Goal: Information Seeking & Learning: Find specific page/section

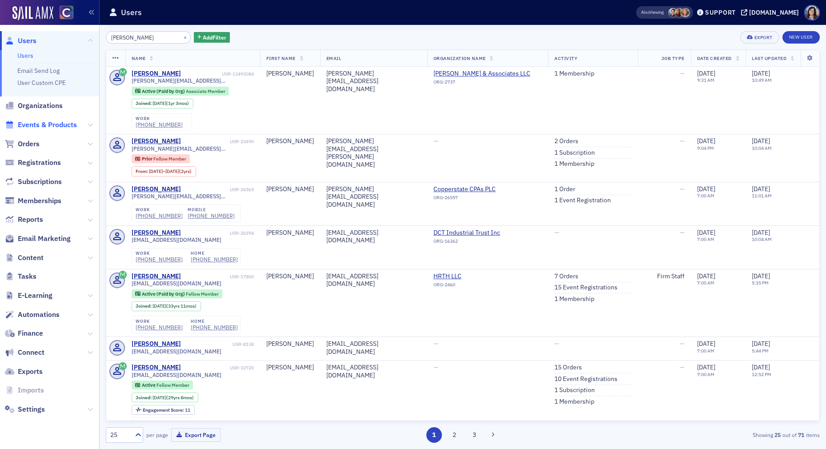
click at [60, 125] on span "Events & Products" at bounding box center [47, 125] width 59 height 10
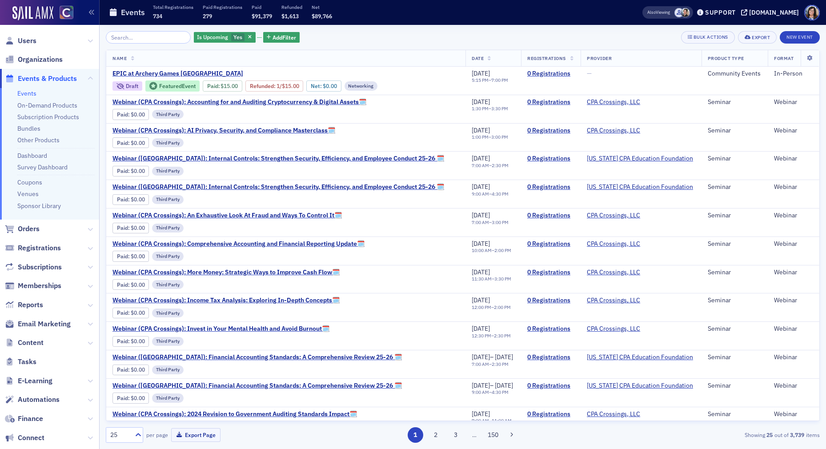
click at [147, 40] on input "search" at bounding box center [148, 37] width 85 height 12
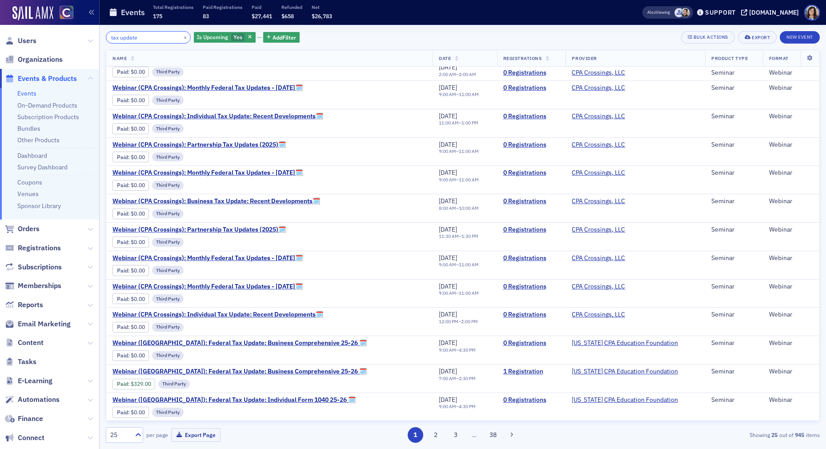
scroll to position [355, 0]
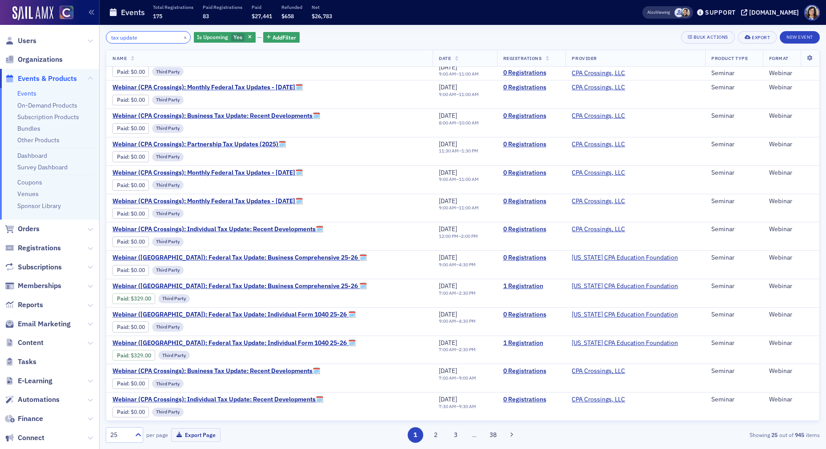
click at [152, 39] on input "tax update" at bounding box center [148, 37] width 85 height 12
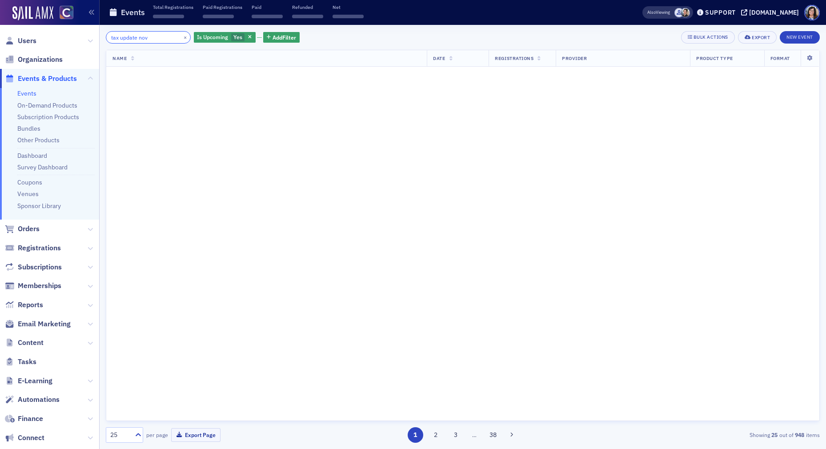
scroll to position [355, 0]
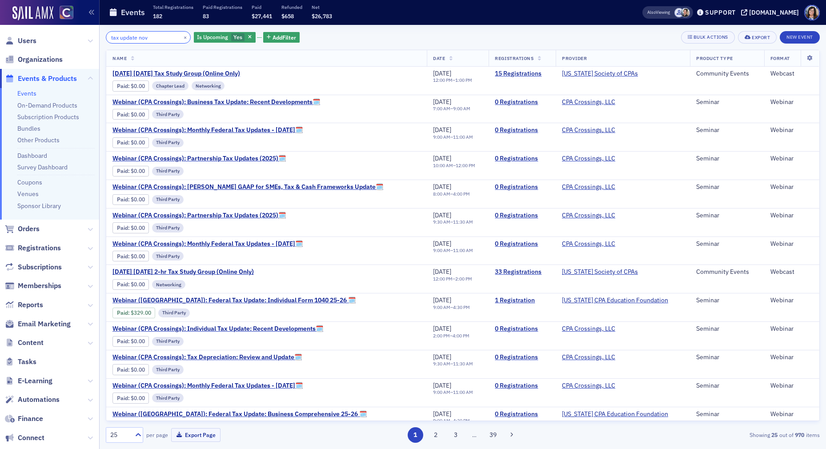
type input "tax update nov"
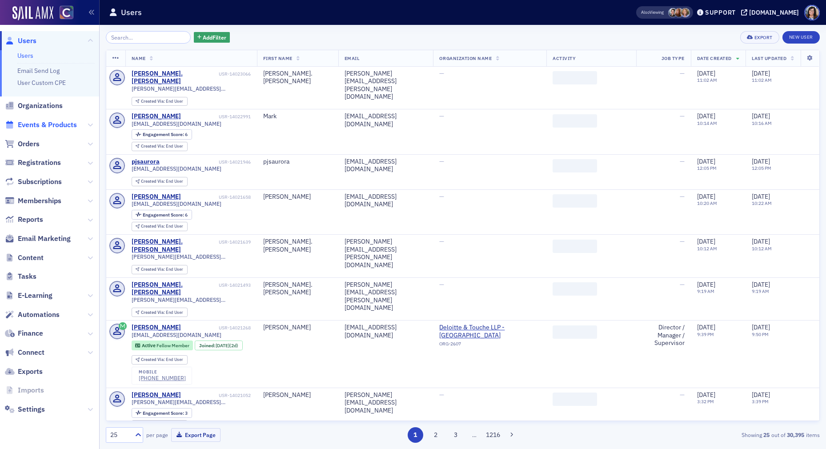
click at [37, 122] on span "Events & Products" at bounding box center [47, 125] width 59 height 10
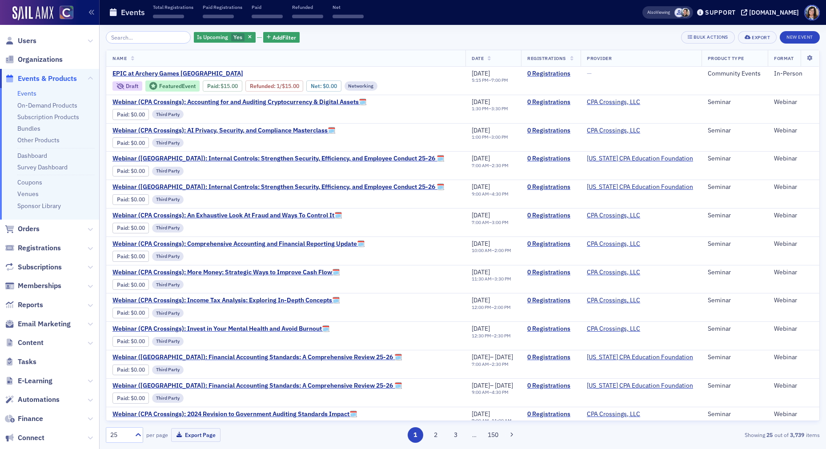
click at [133, 40] on input "search" at bounding box center [148, 37] width 85 height 12
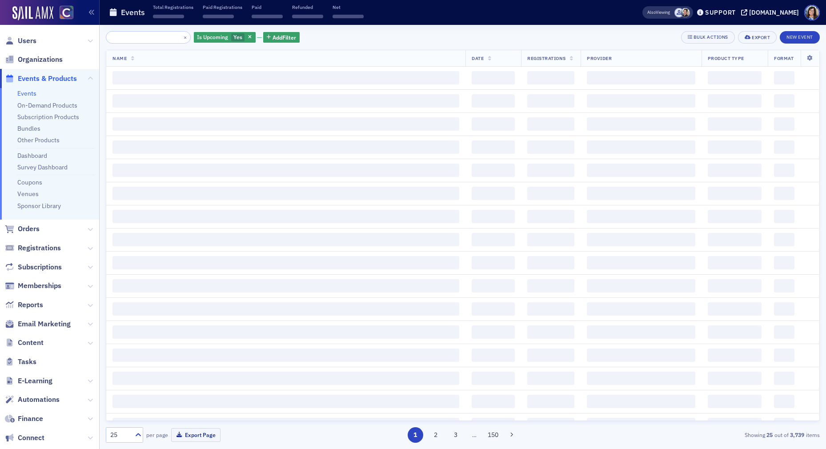
type input "Tax Year in Review and 2025 Planning - Glenwood Springs"
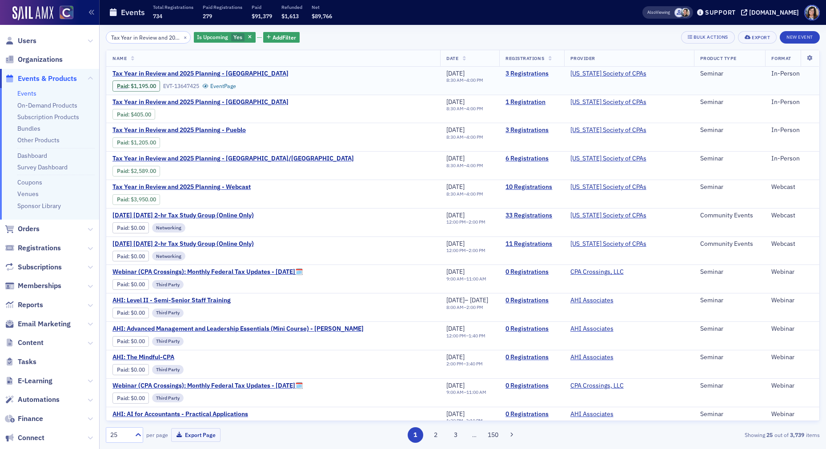
click at [523, 74] on link "3 Registrations" at bounding box center [532, 74] width 52 height 8
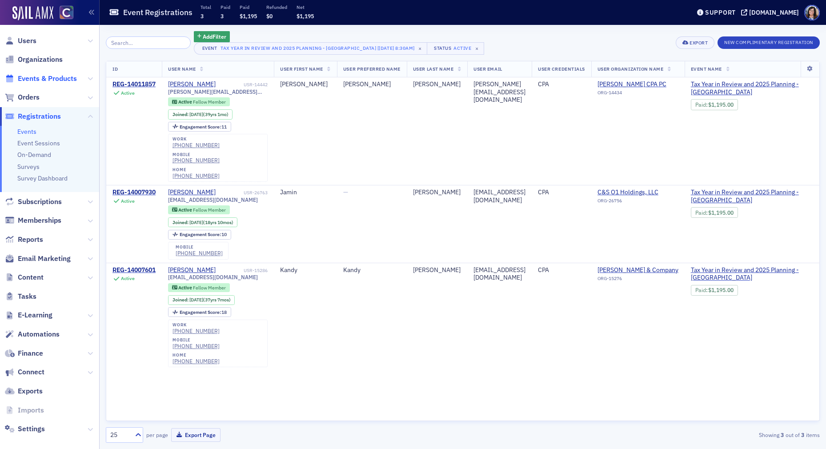
click at [35, 75] on span "Events & Products" at bounding box center [47, 79] width 59 height 10
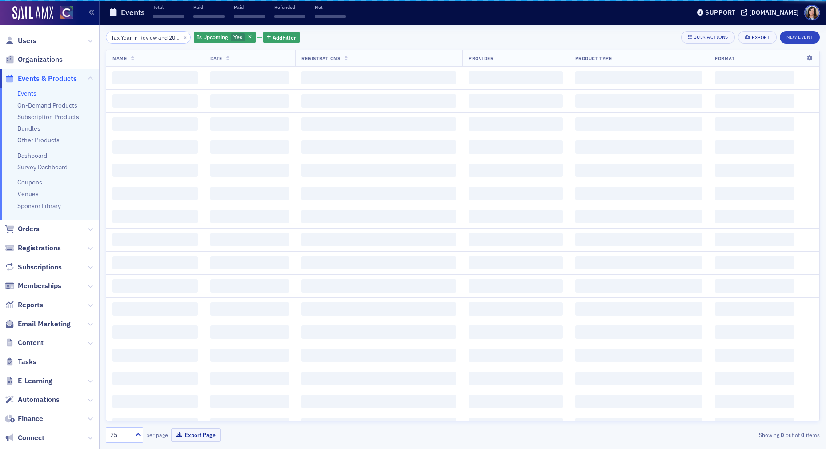
scroll to position [0, 83]
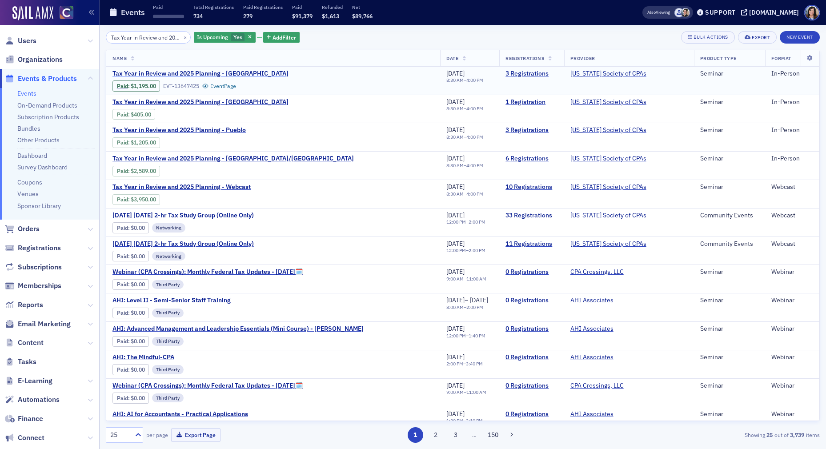
click at [222, 72] on span "Tax Year in Review and 2025 Planning - [GEOGRAPHIC_DATA]" at bounding box center [201, 74] width 176 height 8
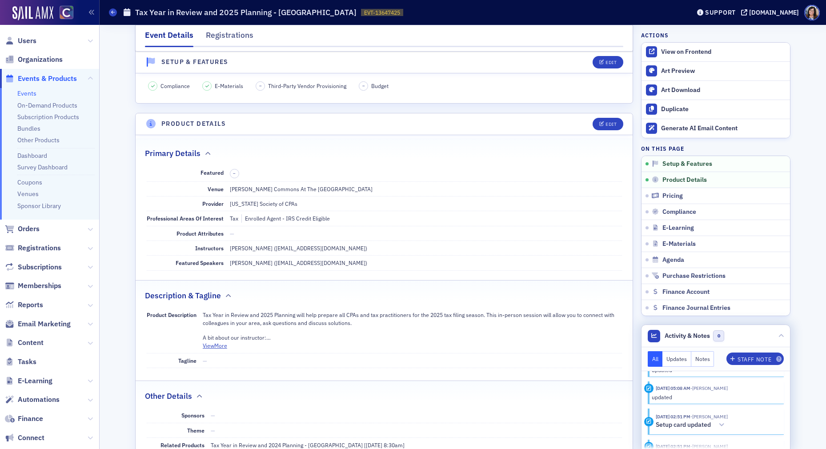
scroll to position [72, 0]
click at [37, 38] on span "Users" at bounding box center [49, 40] width 99 height 19
click at [27, 40] on span "Users" at bounding box center [27, 41] width 19 height 10
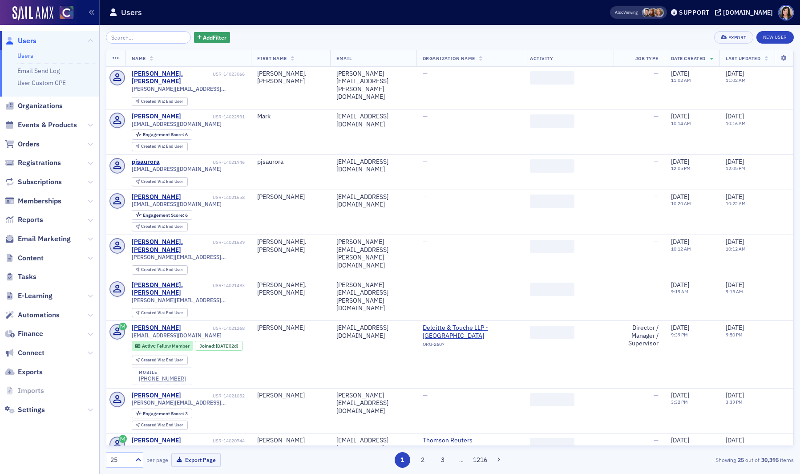
click at [130, 38] on input "search" at bounding box center [148, 37] width 85 height 12
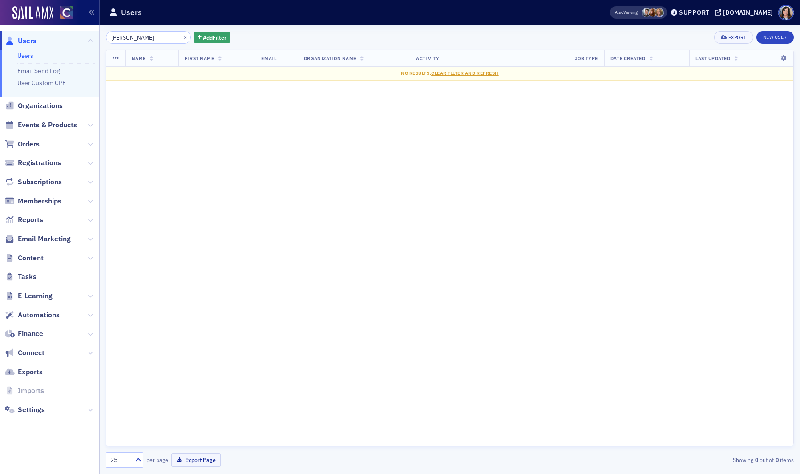
click at [125, 37] on input "Janet Mueller" at bounding box center [148, 37] width 85 height 12
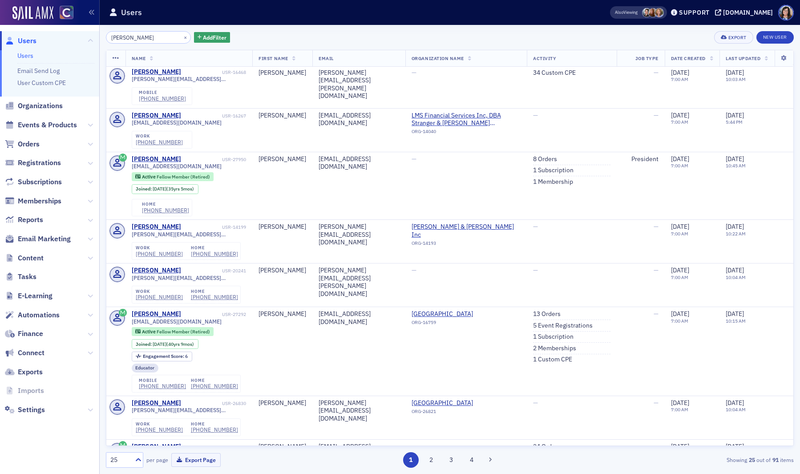
scroll to position [209, 0]
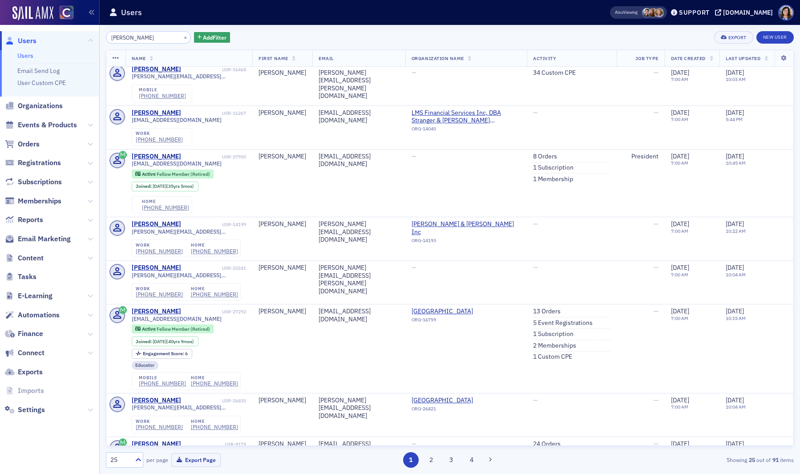
drag, startPoint x: 125, startPoint y: 37, endPoint x: 107, endPoint y: 37, distance: 17.8
click at [107, 37] on input "Janet Mueller" at bounding box center [148, 37] width 85 height 12
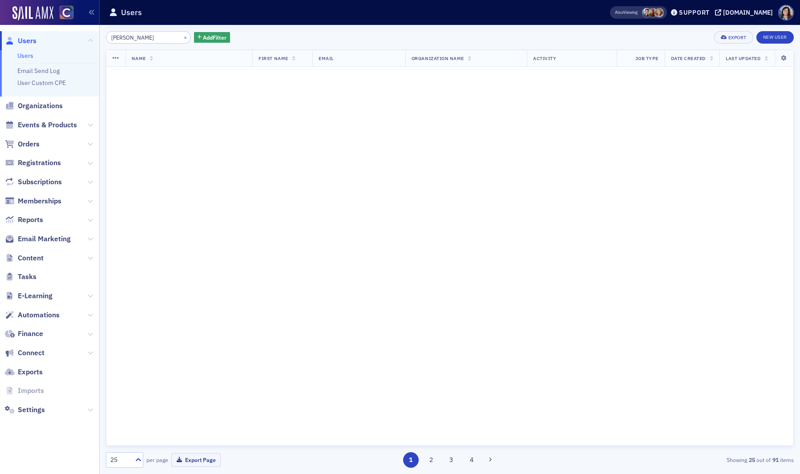
type input "Mueller"
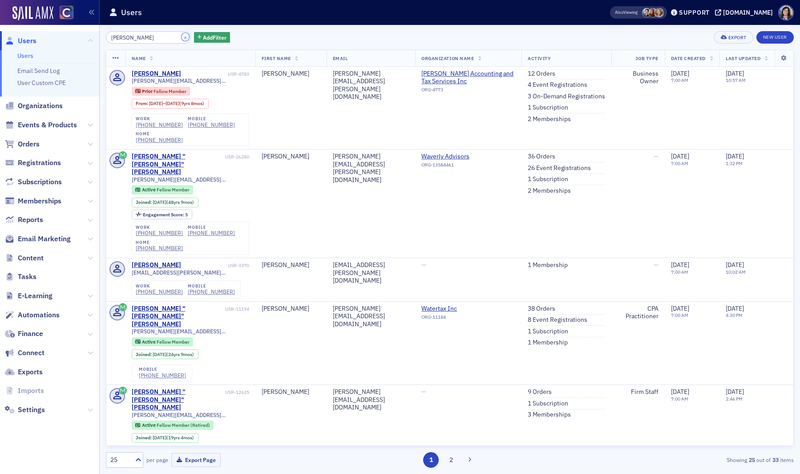
click at [181, 35] on button "×" at bounding box center [185, 37] width 8 height 8
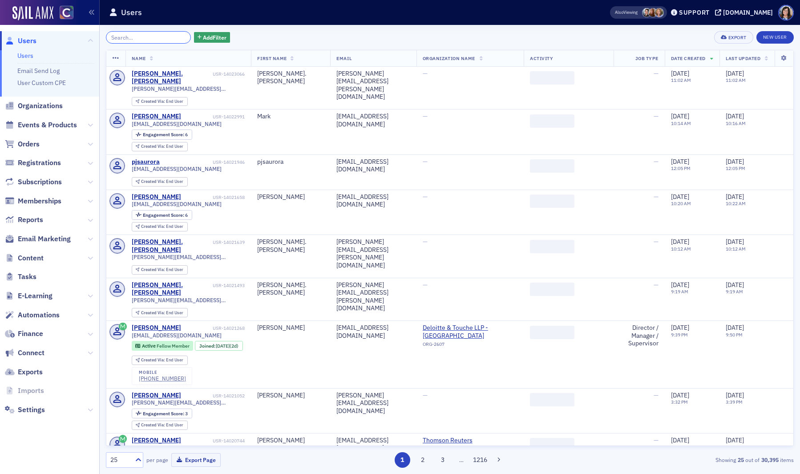
click at [149, 38] on input "search" at bounding box center [148, 37] width 85 height 12
paste input "USR-743873"
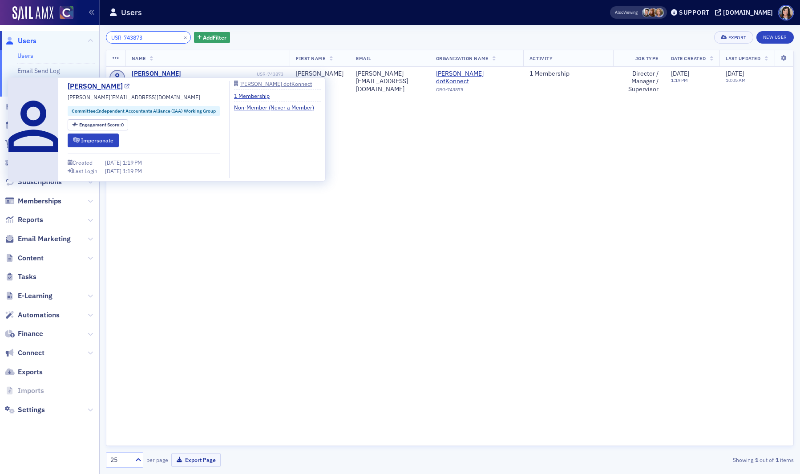
type input "USR-743873"
click at [129, 87] on icon at bounding box center [127, 86] width 5 height 5
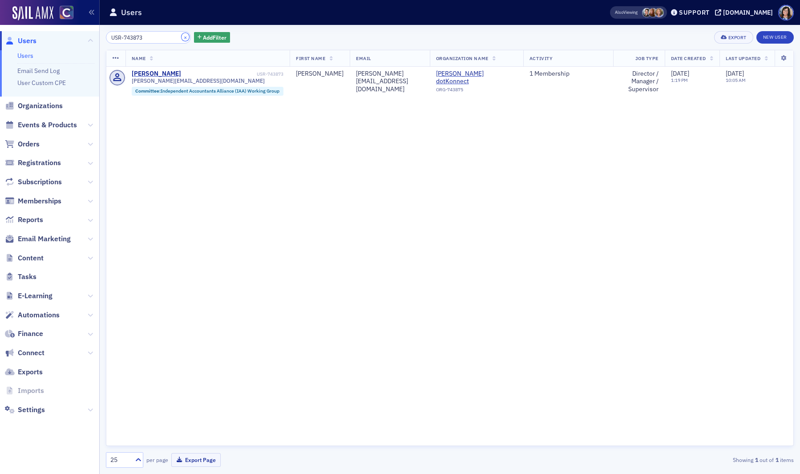
click at [181, 37] on button "×" at bounding box center [185, 37] width 8 height 8
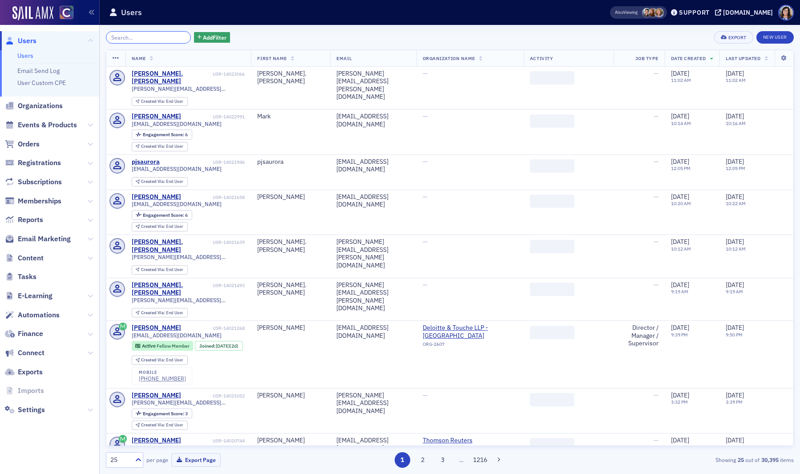
click at [157, 36] on input "search" at bounding box center [148, 37] width 85 height 12
paste input "Pasewark"
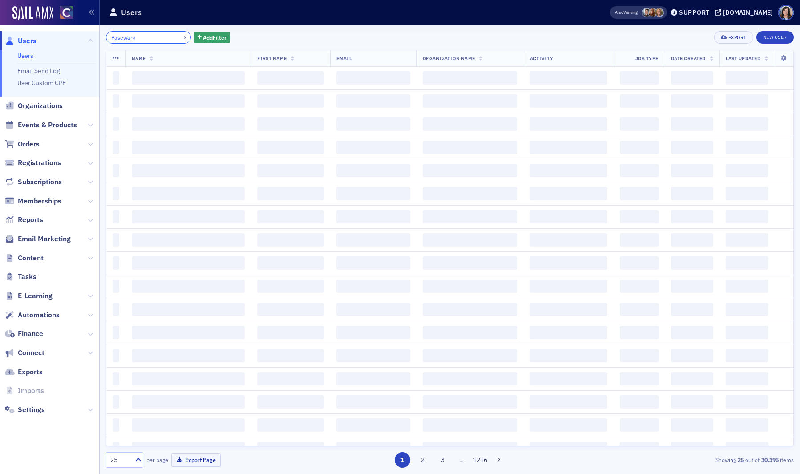
type input "Pasewark"
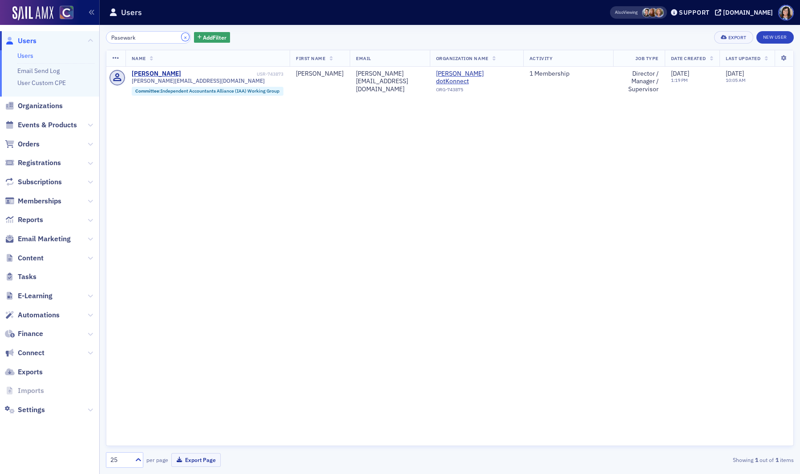
click at [181, 38] on button "×" at bounding box center [185, 37] width 8 height 8
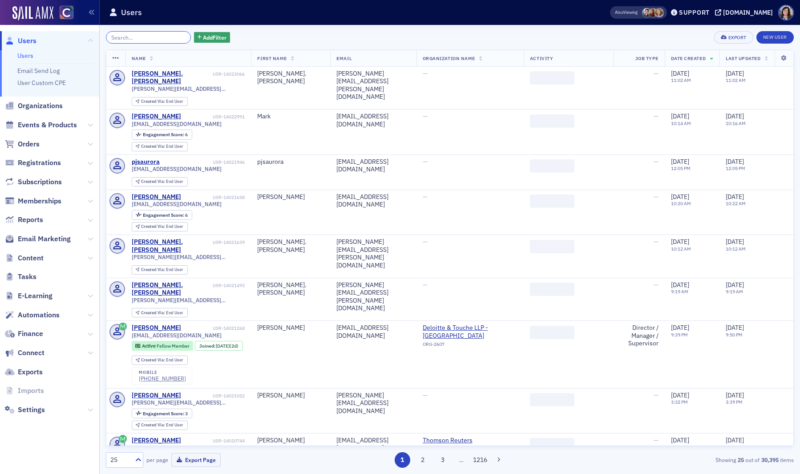
click at [153, 40] on input "search" at bounding box center [148, 37] width 85 height 12
paste input "janet.duncan@cbh.com"
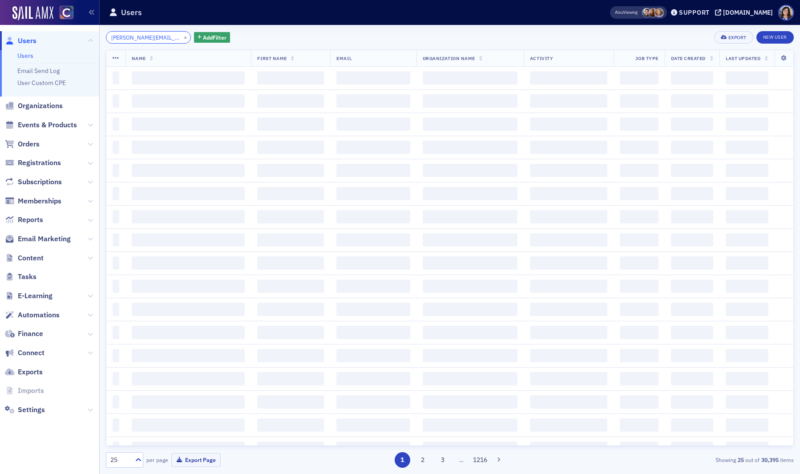
type input "janet.duncan@cbh.com"
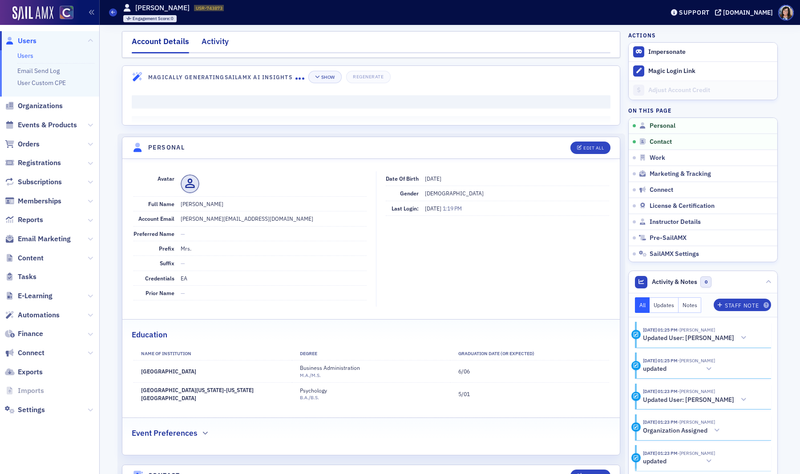
click at [220, 41] on div "Activity" at bounding box center [214, 44] width 27 height 16
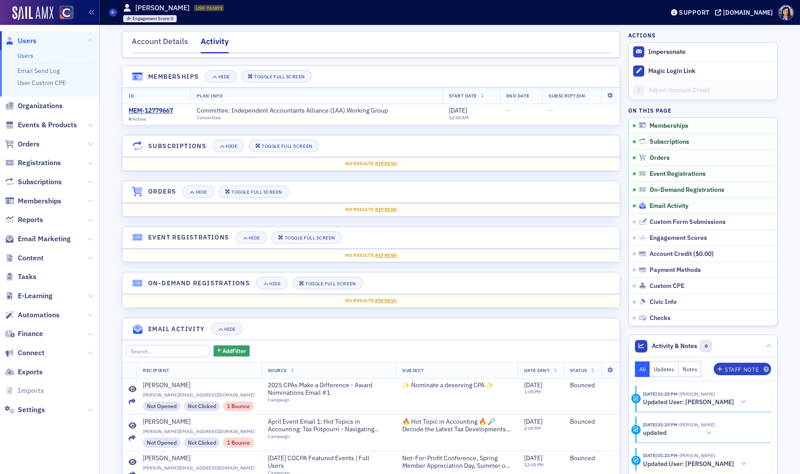
click at [670, 206] on span "Email Activity" at bounding box center [668, 206] width 39 height 8
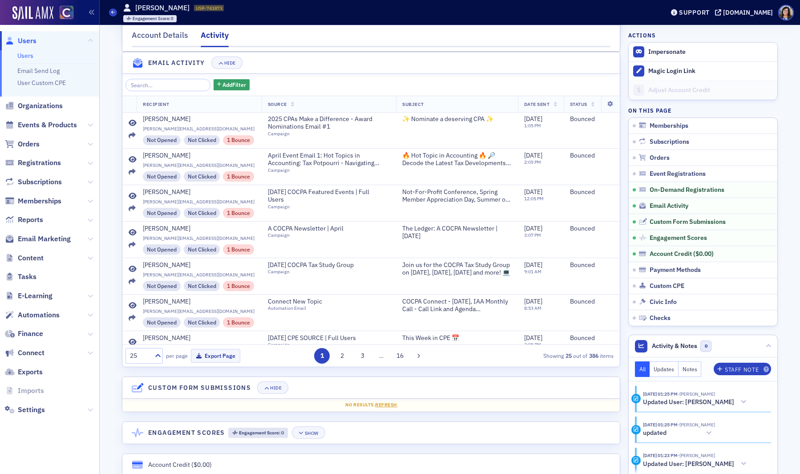
click at [31, 40] on span "Users" at bounding box center [27, 41] width 19 height 10
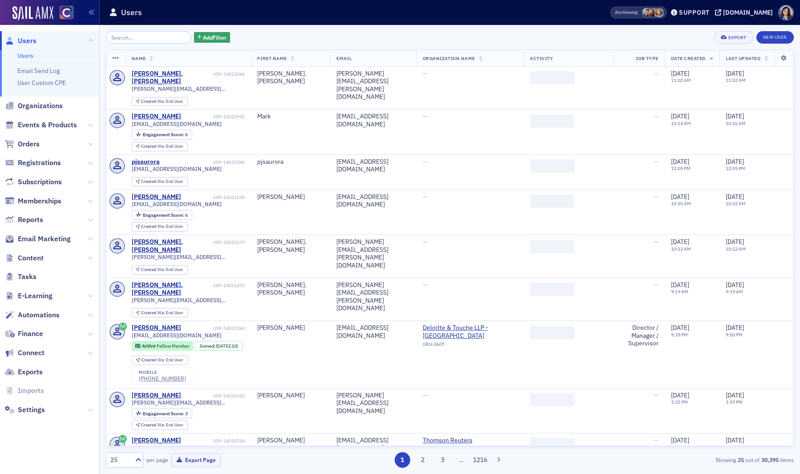
click at [145, 37] on input "search" at bounding box center [148, 37] width 85 height 12
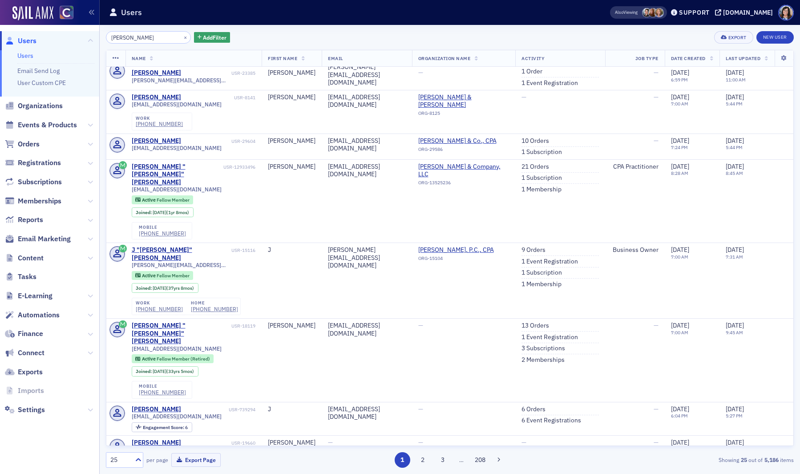
scroll to position [415, 0]
type input "j duncan"
click at [181, 39] on button "×" at bounding box center [185, 37] width 8 height 8
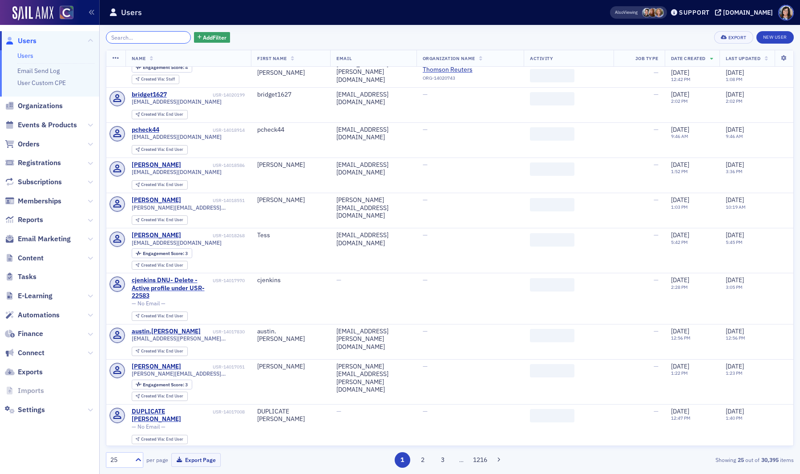
click at [149, 37] on input "search" at bounding box center [148, 37] width 85 height 12
paste input "USR-743873"
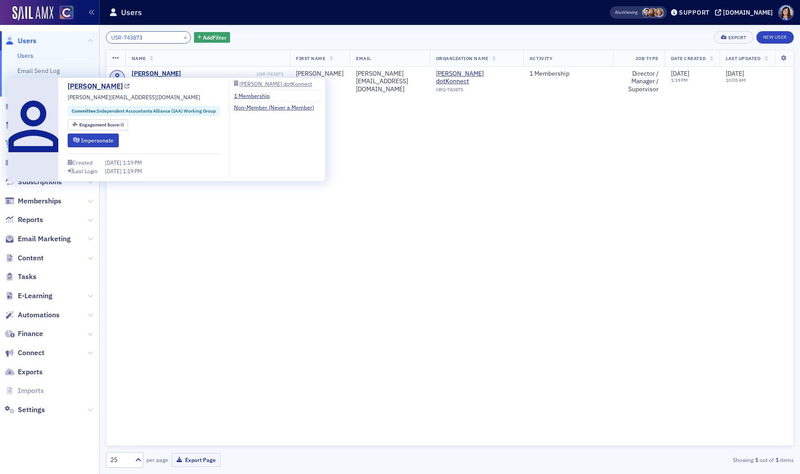
type input "USR-743873"
click at [129, 86] on icon at bounding box center [127, 86] width 5 height 5
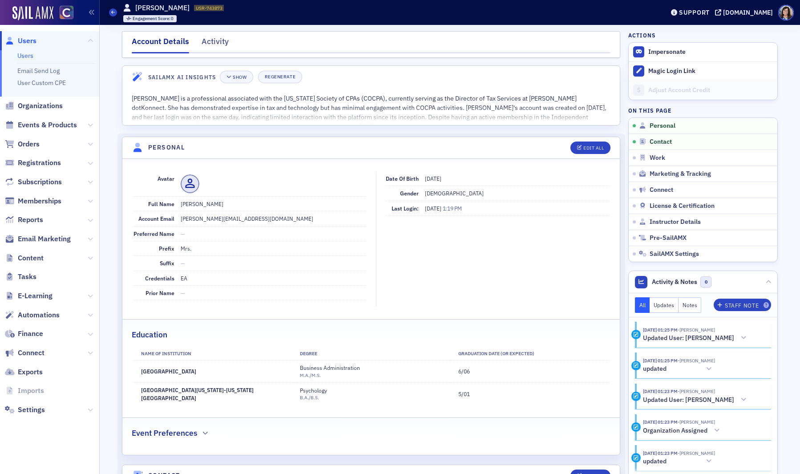
drag, startPoint x: 230, startPoint y: 205, endPoint x: 208, endPoint y: 206, distance: 22.7
click at [208, 206] on dd "Mrs. Janet Pasewark-Duncan" at bounding box center [274, 204] width 186 height 14
copy dd "Pasewark"
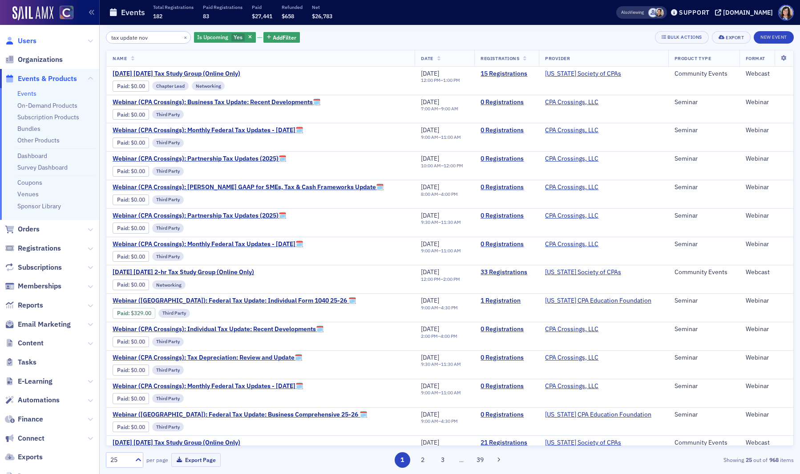
click at [28, 40] on span "Users" at bounding box center [27, 41] width 19 height 10
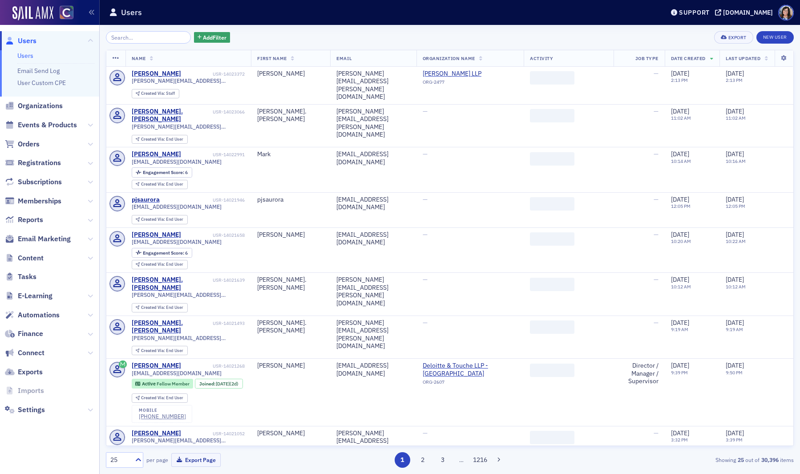
click at [134, 37] on input "search" at bounding box center [148, 37] width 85 height 12
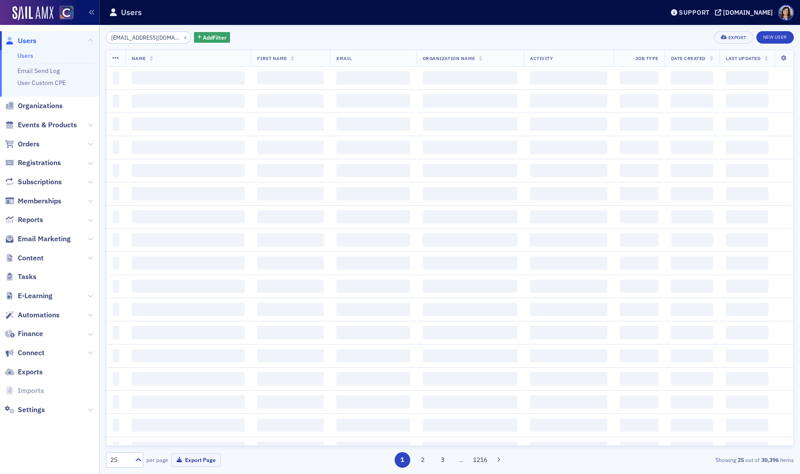
scroll to position [0, 10]
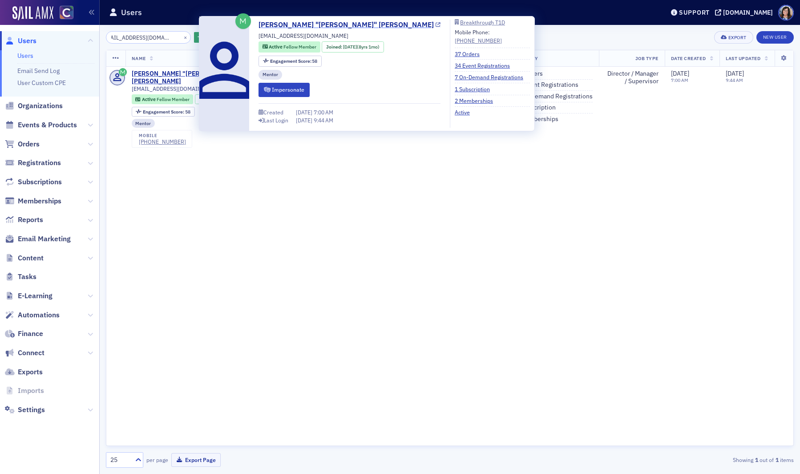
type input "[EMAIL_ADDRESS][DOMAIN_NAME]"
click at [435, 26] on icon at bounding box center [437, 25] width 5 height 5
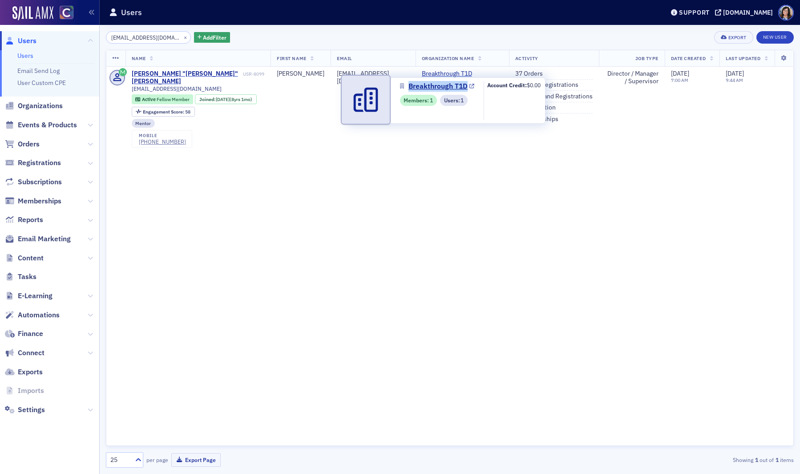
drag, startPoint x: 408, startPoint y: 80, endPoint x: 470, endPoint y: 90, distance: 63.1
click at [470, 90] on div "Breakthrough T1D Members : 1 Users : 1 Account Credit: $0.00" at bounding box center [446, 100] width 197 height 46
copy link "Breakthrough T1D"
click at [471, 85] on icon at bounding box center [471, 86] width 5 height 5
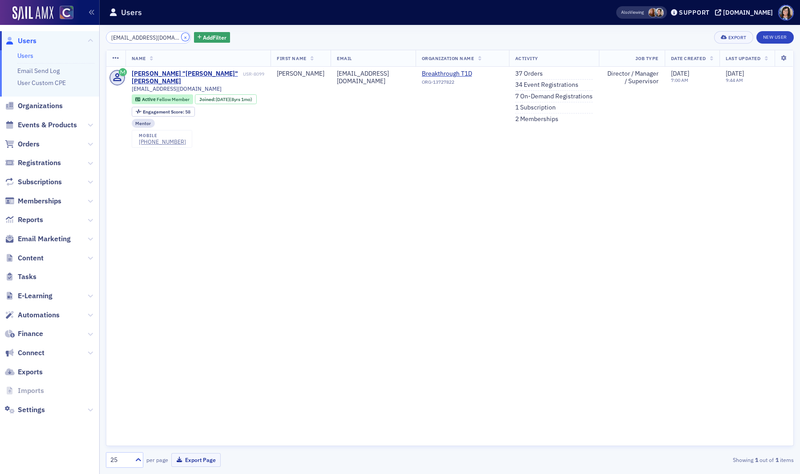
click at [181, 38] on button "×" at bounding box center [185, 37] width 8 height 8
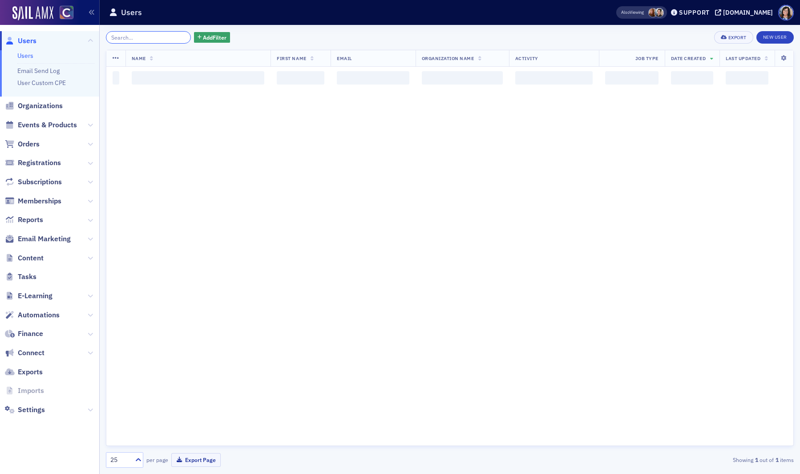
click at [149, 38] on input "search" at bounding box center [148, 37] width 85 height 12
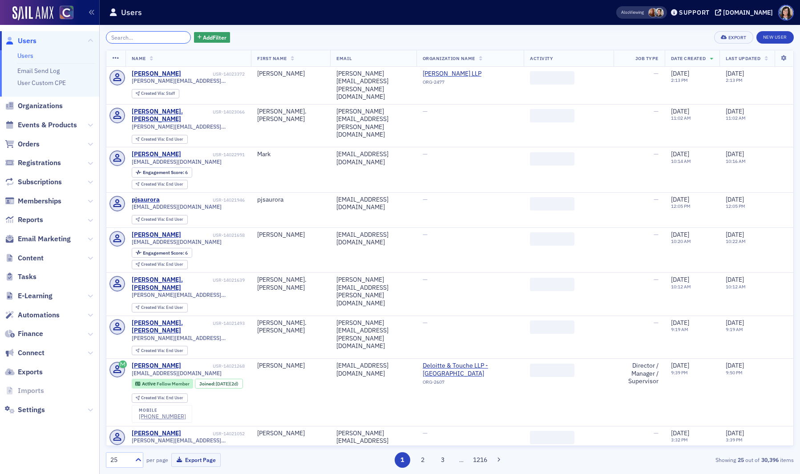
paste input "Krystal@cookmatsonco.com"
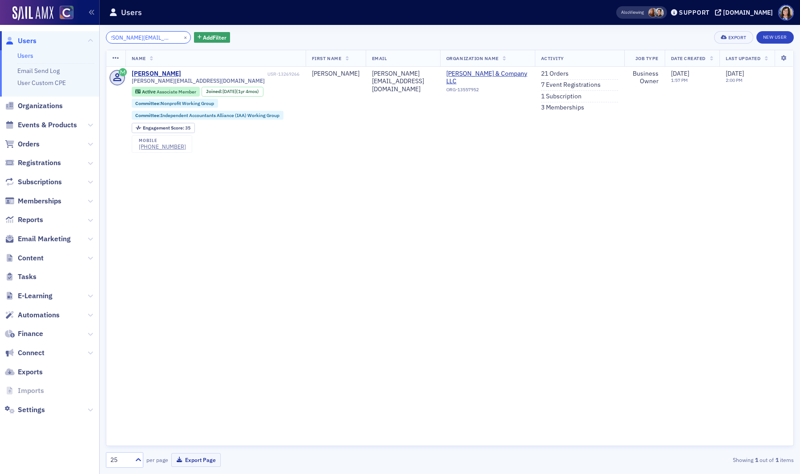
type input "Krystal@cookmatsonco.com"
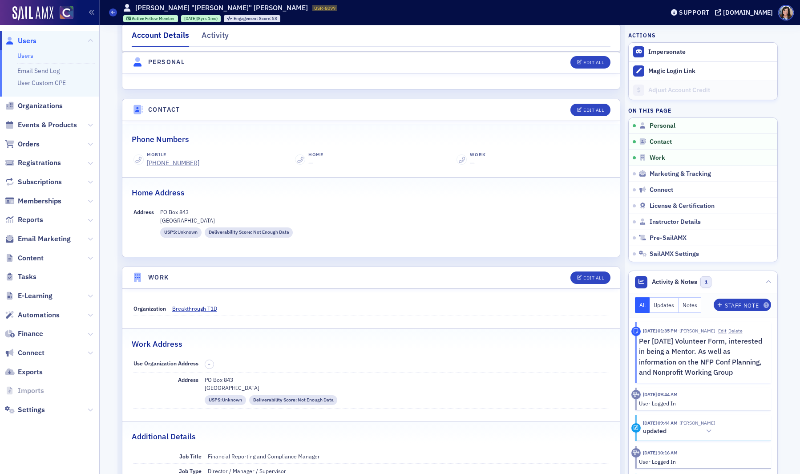
scroll to position [318, 0]
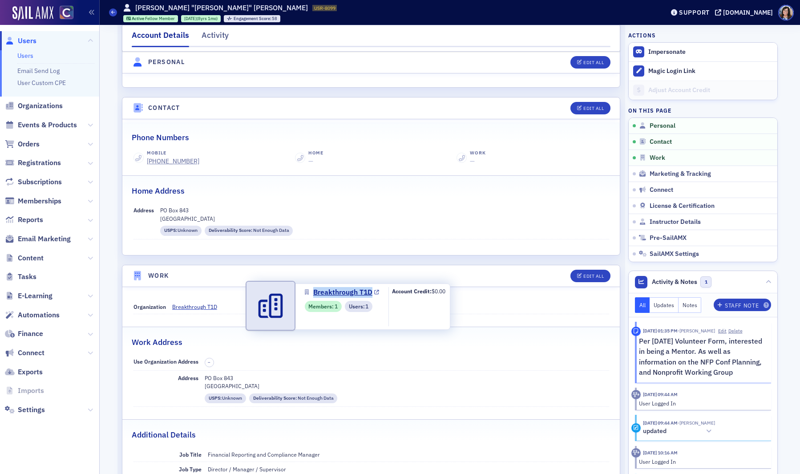
drag, startPoint x: 313, startPoint y: 286, endPoint x: 372, endPoint y: 290, distance: 58.9
click at [372, 290] on div "Breakthrough T1D Members : 1 Users : 1 Account Credit: $0.00" at bounding box center [351, 306] width 197 height 46
copy link "Breakthrough T1D"
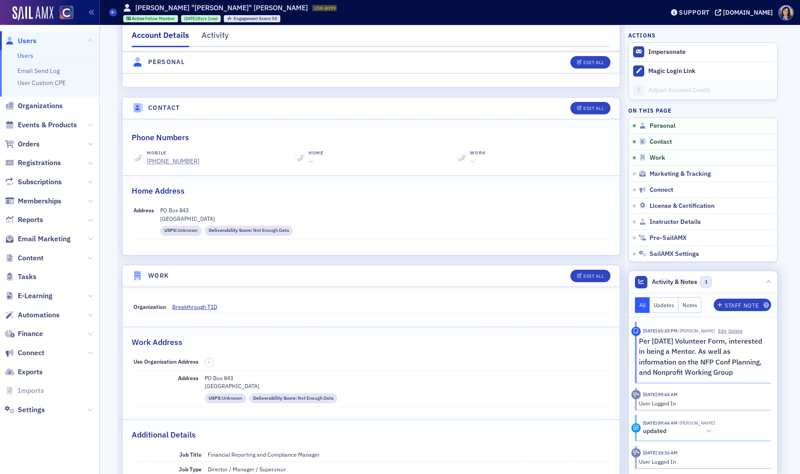
click at [696, 307] on button "Notes" at bounding box center [689, 305] width 23 height 16
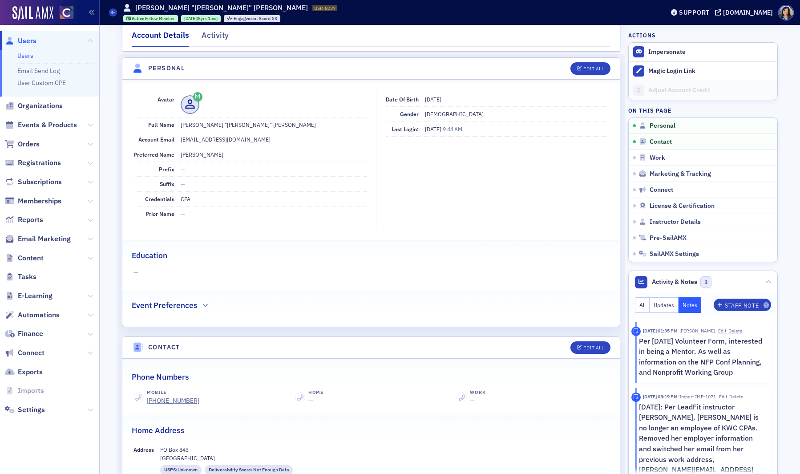
scroll to position [78, 0]
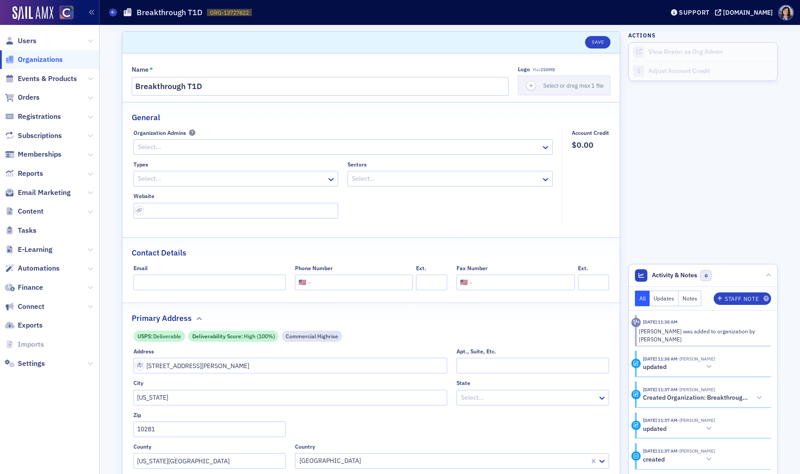
select select "US"
drag, startPoint x: 210, startPoint y: 90, endPoint x: 136, endPoint y: 89, distance: 74.7
click at [136, 89] on input "Breakthrough T1D" at bounding box center [320, 86] width 377 height 19
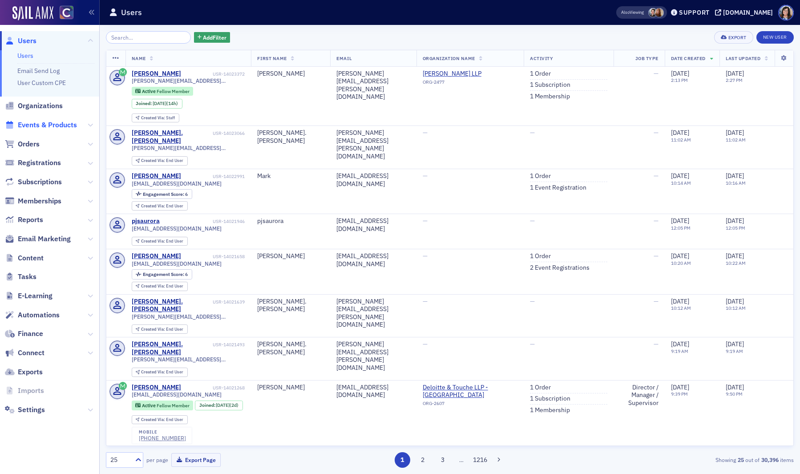
click at [45, 124] on span "Events & Products" at bounding box center [47, 125] width 59 height 10
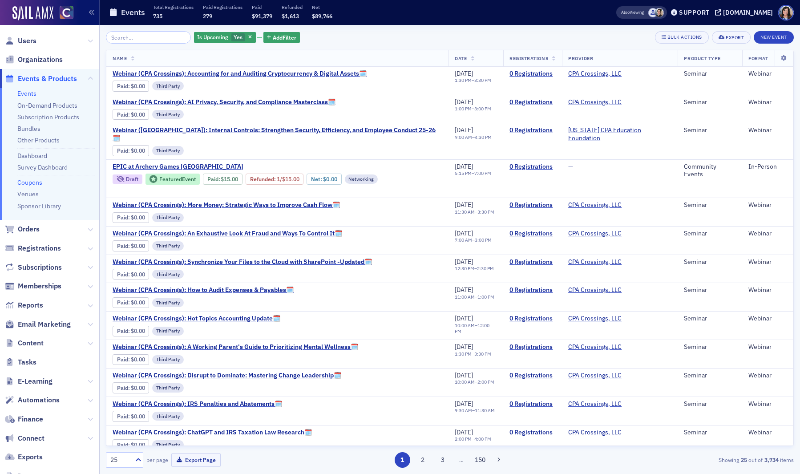
click at [31, 183] on link "Coupons" at bounding box center [29, 182] width 25 height 8
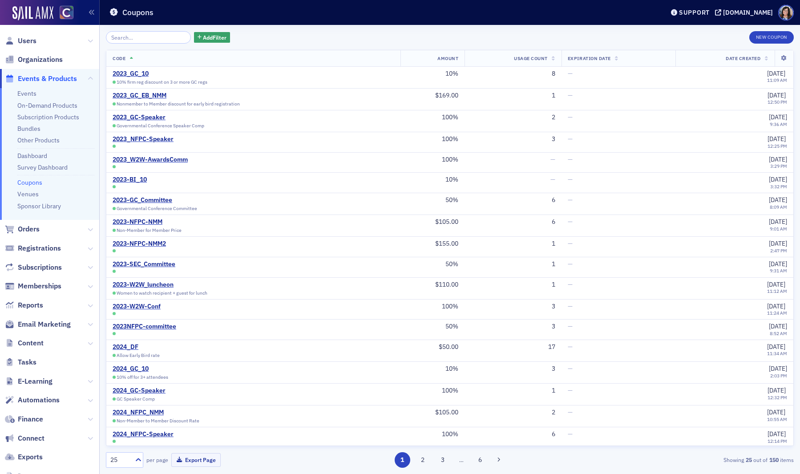
click at [147, 38] on input "search" at bounding box center [148, 37] width 85 height 12
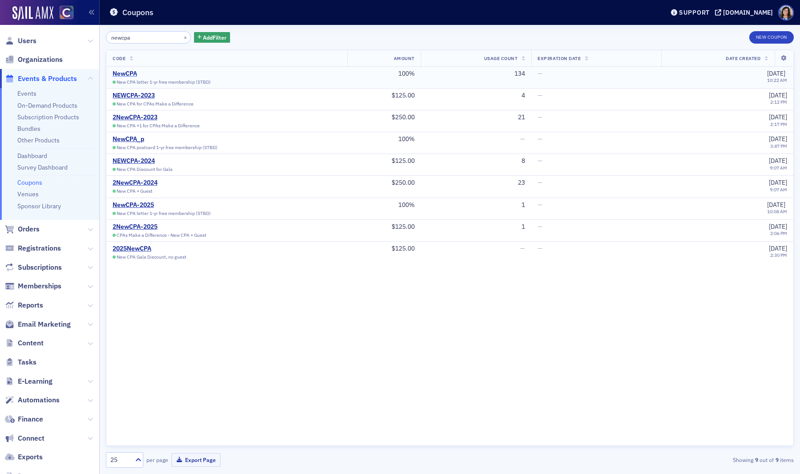
type input "newcpa"
click at [127, 74] on div "NewCPA" at bounding box center [162, 74] width 98 height 8
click at [146, 203] on div "NewCPA-2025" at bounding box center [162, 205] width 98 height 8
click at [130, 248] on div "2025NewCPA" at bounding box center [155, 249] width 85 height 8
click at [125, 228] on div "2NewCPA-2025" at bounding box center [160, 227] width 94 height 8
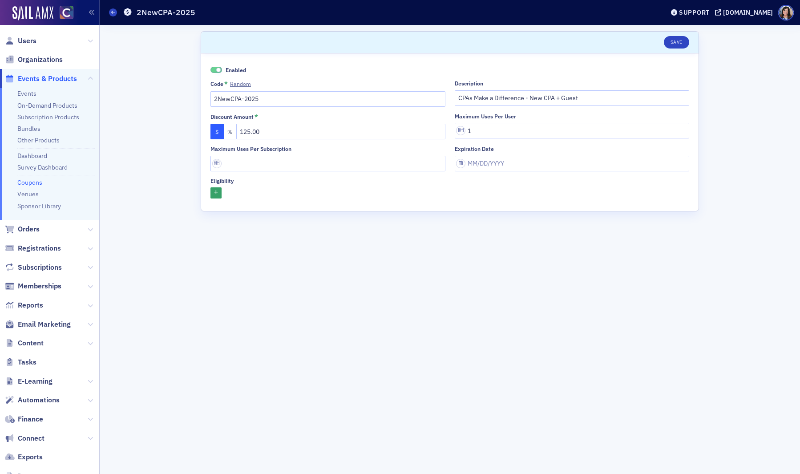
click at [31, 78] on span "Events & Products" at bounding box center [47, 79] width 59 height 10
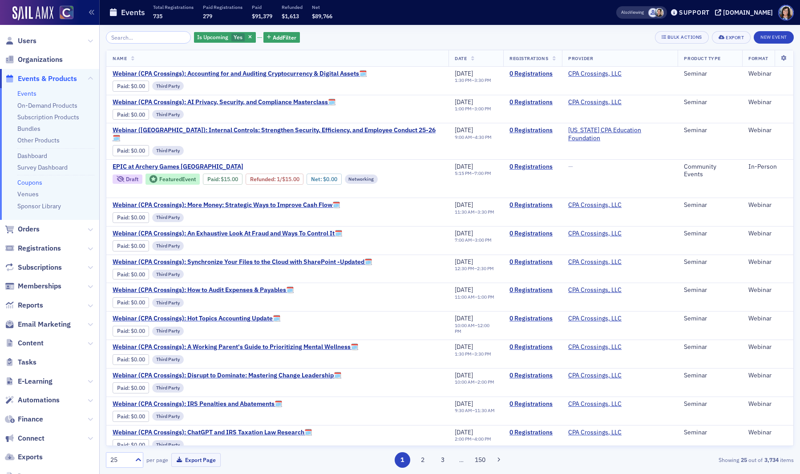
click at [26, 182] on link "Coupons" at bounding box center [29, 182] width 25 height 8
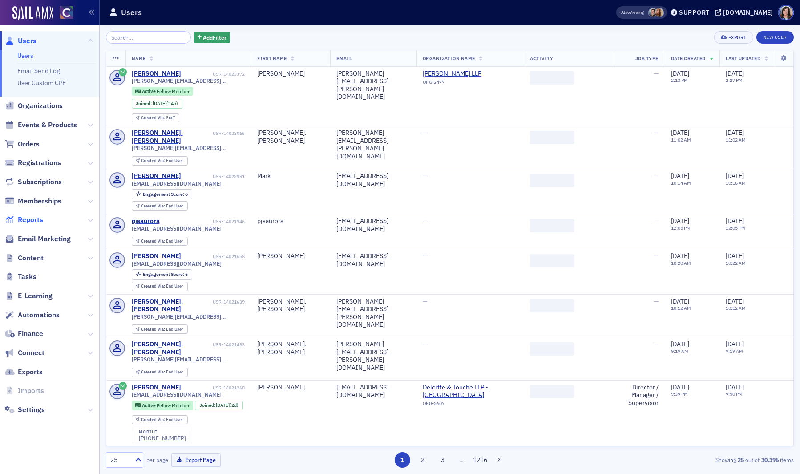
click at [26, 216] on span "Reports" at bounding box center [30, 220] width 25 height 10
click at [696, 14] on div "Support" at bounding box center [694, 12] width 31 height 8
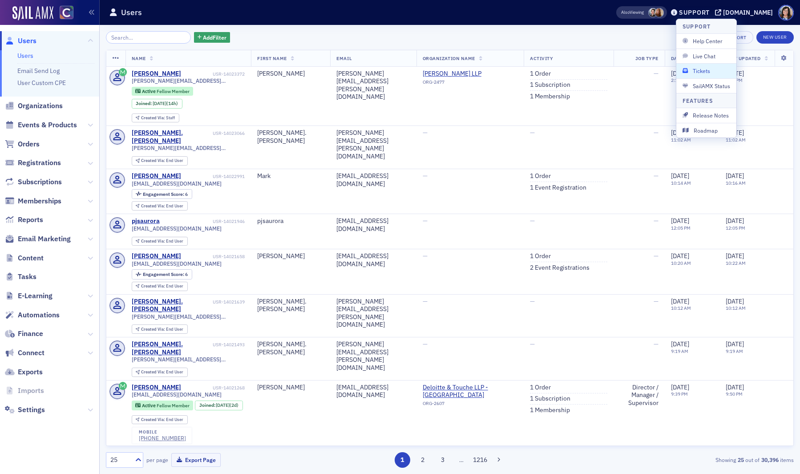
click at [696, 68] on span "Tickets" at bounding box center [706, 71] width 48 height 8
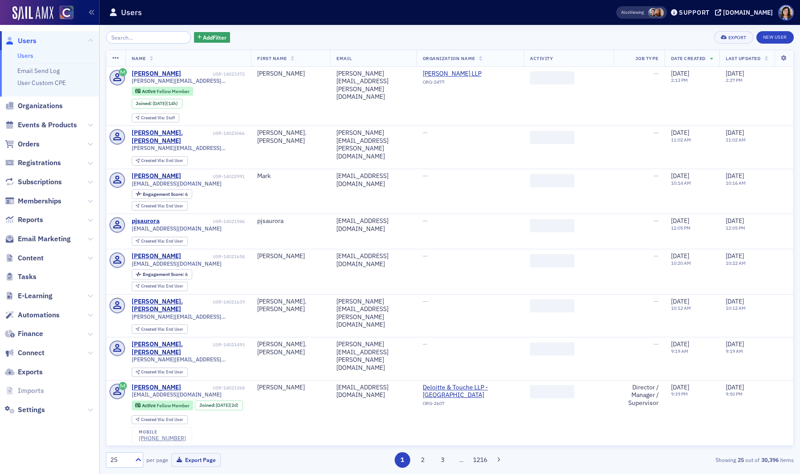
click at [122, 36] on input "search" at bounding box center [148, 37] width 85 height 12
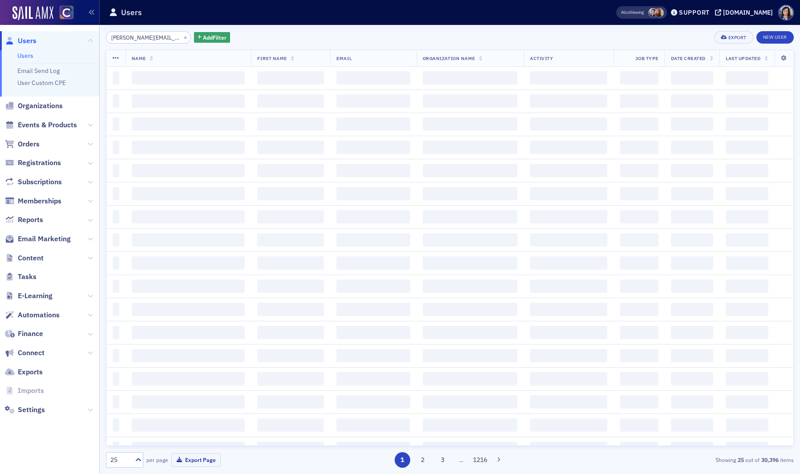
scroll to position [0, 11]
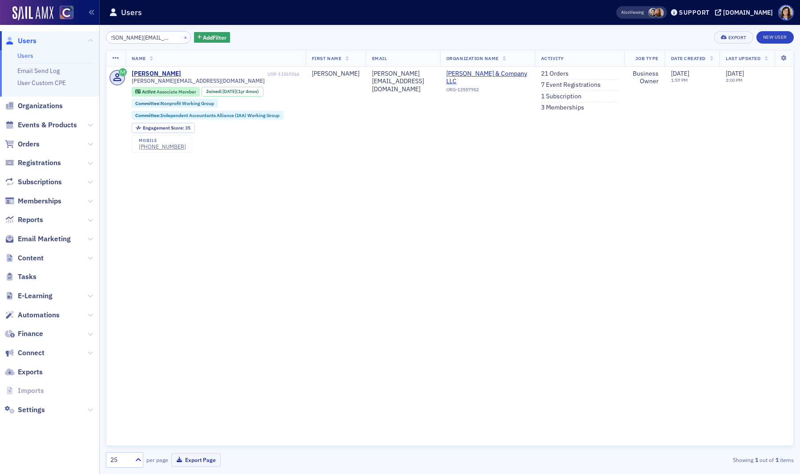
type input "[PERSON_NAME][EMAIL_ADDRESS][DOMAIN_NAME]"
click at [181, 36] on button "×" at bounding box center [185, 37] width 8 height 8
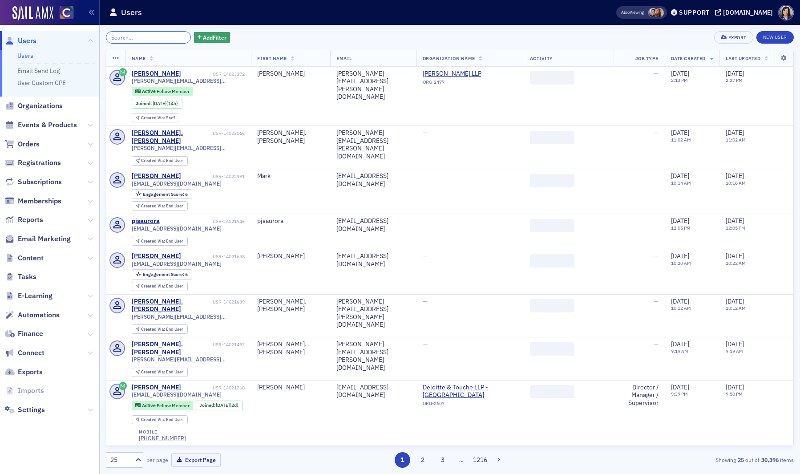
click at [157, 37] on input "search" at bounding box center [148, 37] width 85 height 12
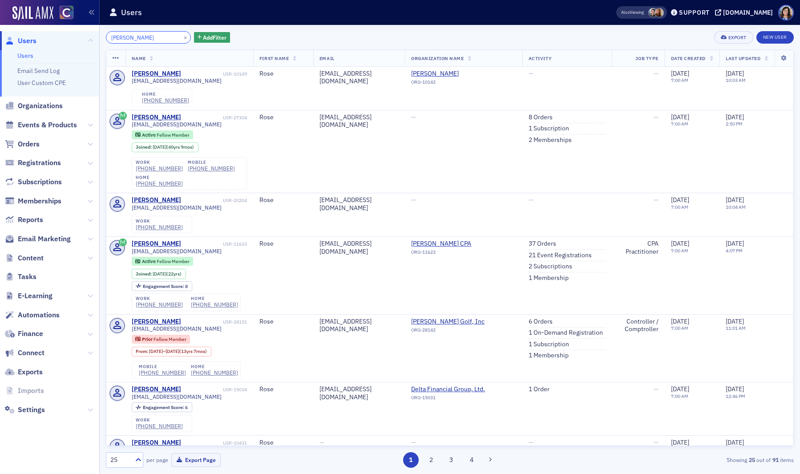
click at [124, 38] on input "ivana rose barnish" at bounding box center [148, 37] width 85 height 12
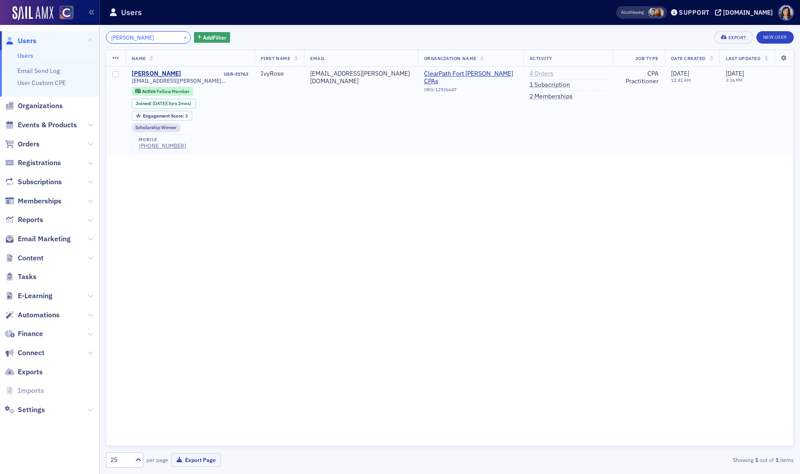
type input "ivyrose barnish"
click at [529, 72] on link "4 Orders" at bounding box center [541, 74] width 24 height 8
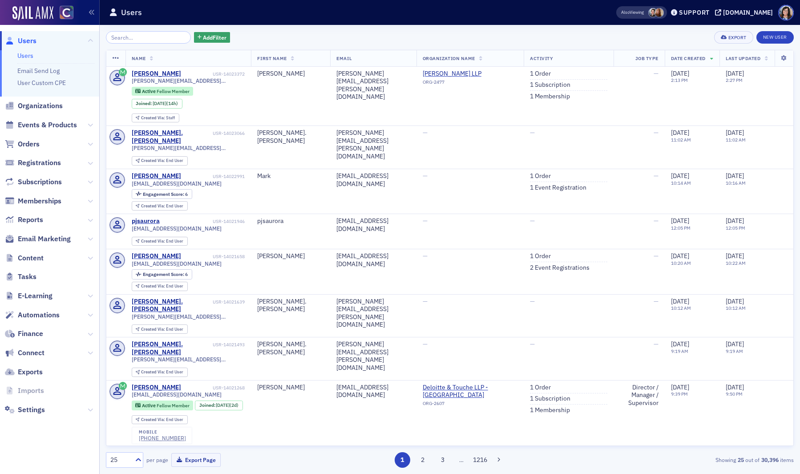
click at [125, 37] on input "search" at bounding box center [148, 37] width 85 height 12
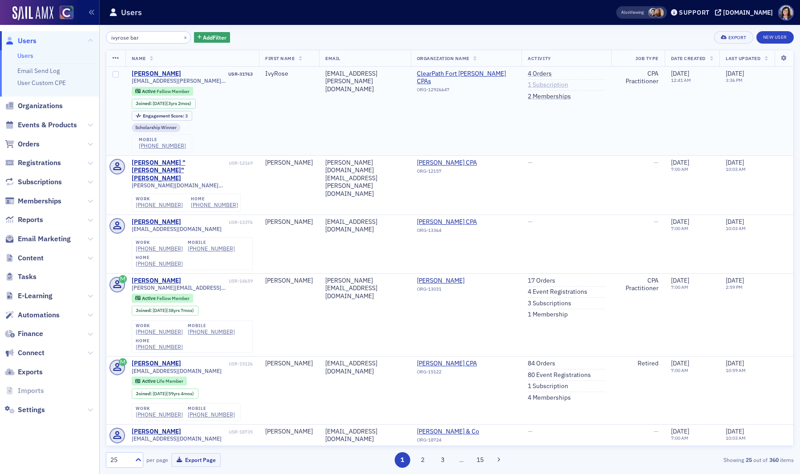
type input "ivyrose bar"
click at [539, 83] on link "1 Subscription" at bounding box center [547, 85] width 40 height 8
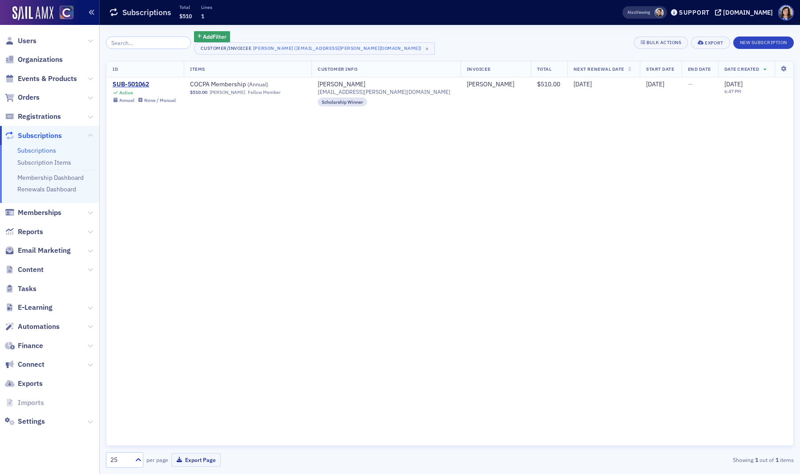
click at [92, 13] on icon "button" at bounding box center [92, 12] width 6 height 6
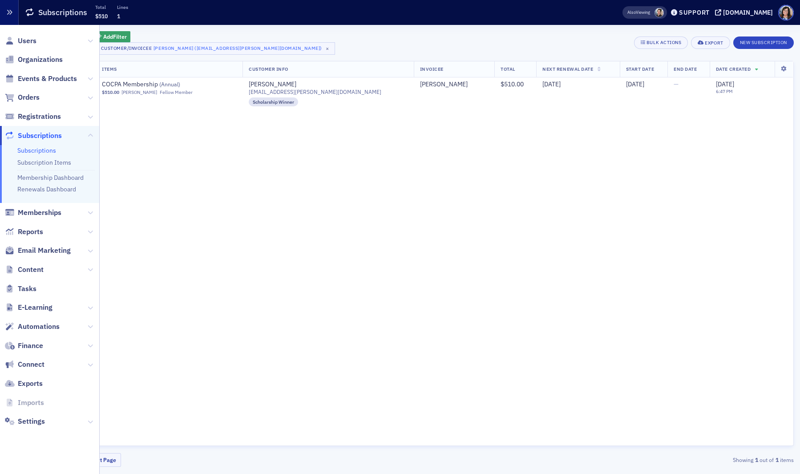
click at [8, 11] on icon "button" at bounding box center [9, 12] width 6 height 6
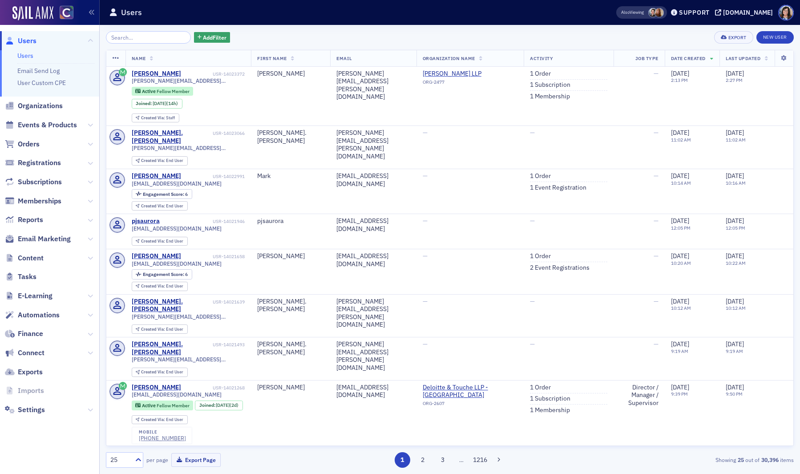
click at [128, 39] on input "search" at bounding box center [148, 37] width 85 height 12
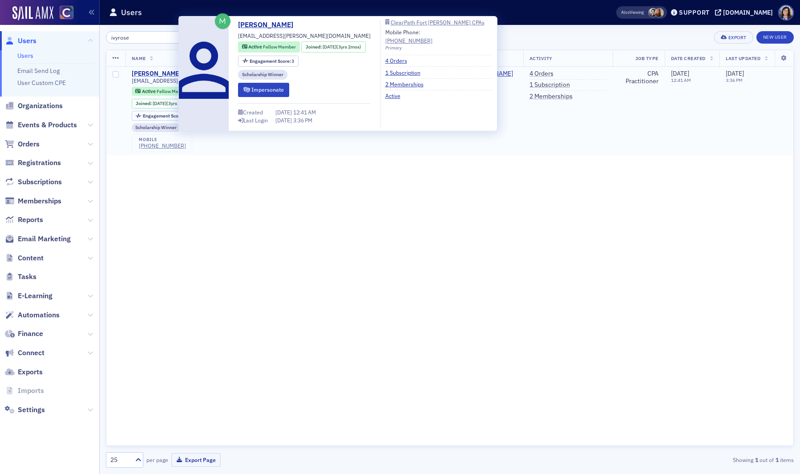
type input "ivyrose"
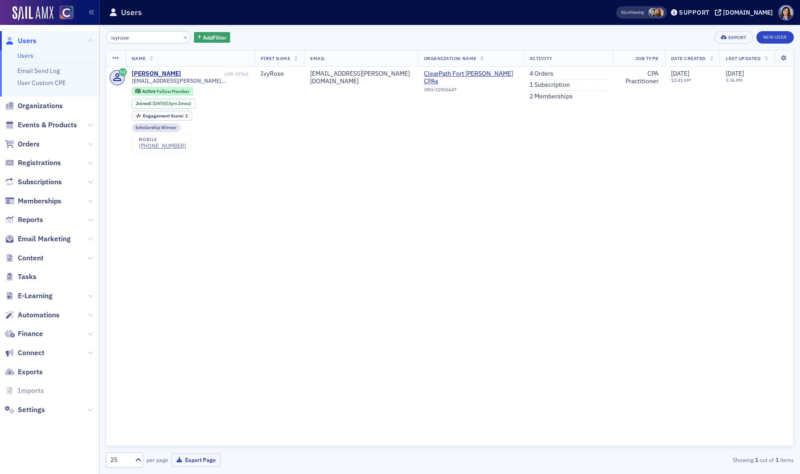
click at [442, 221] on div "Name First Name Email Organization Name Activity Job Type Date Created Last Upd…" at bounding box center [450, 248] width 688 height 396
click at [529, 73] on link "4 Orders" at bounding box center [541, 74] width 24 height 8
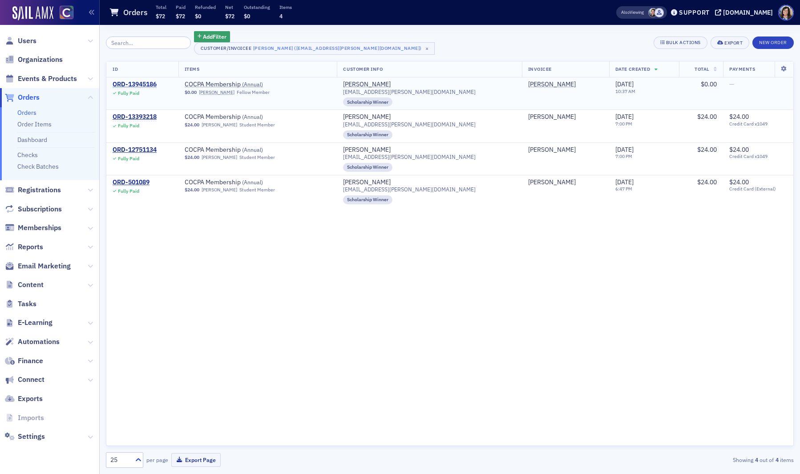
click at [132, 85] on div "ORD-13945186" at bounding box center [135, 85] width 44 height 8
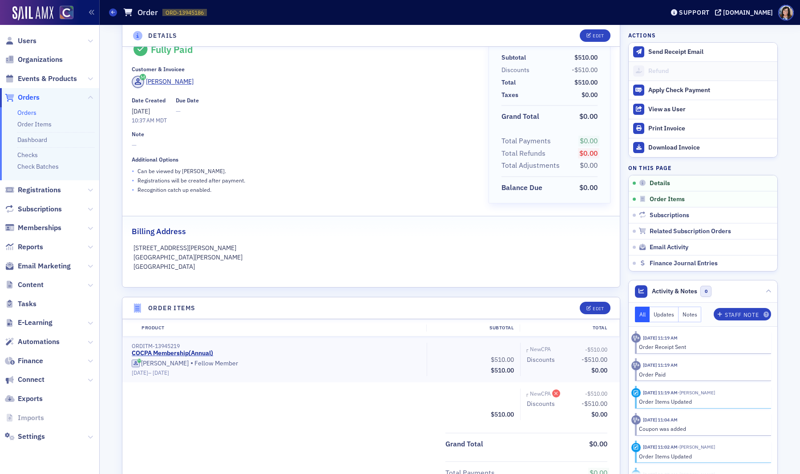
scroll to position [28, 0]
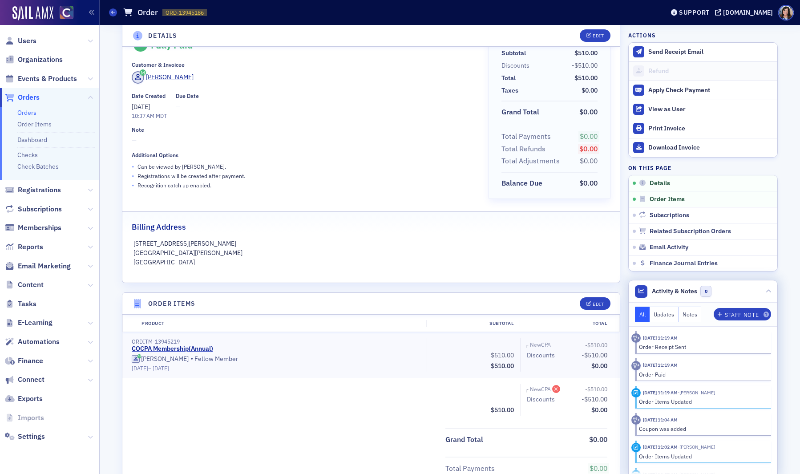
click at [696, 316] on button "Notes" at bounding box center [689, 314] width 23 height 16
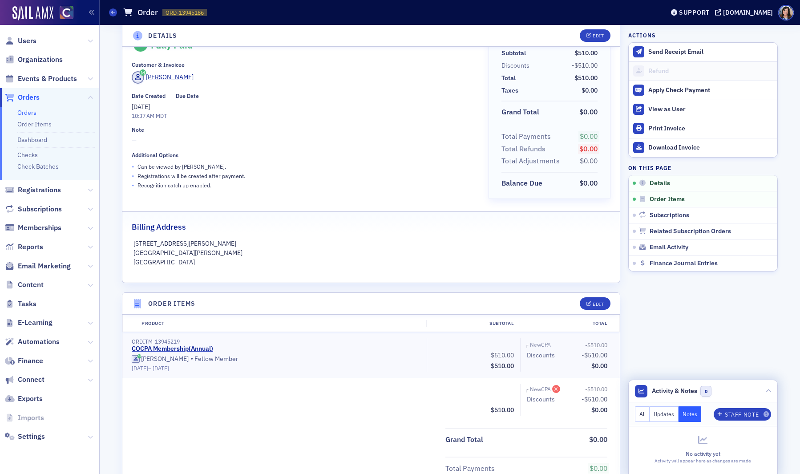
click at [645, 416] on button "All" at bounding box center [642, 414] width 15 height 16
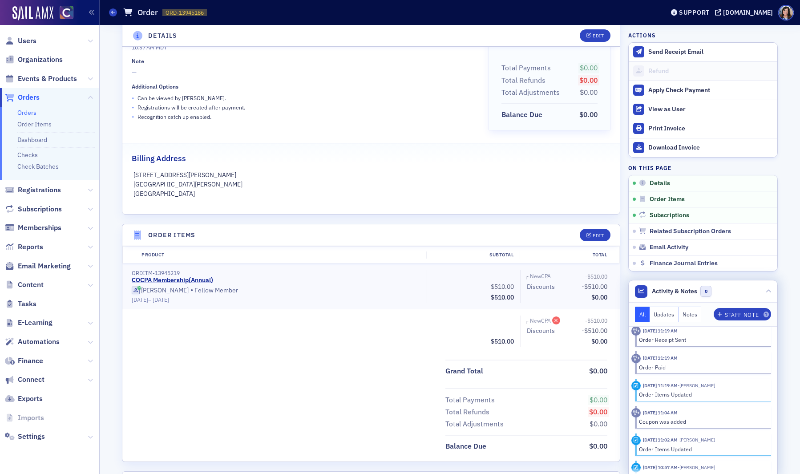
scroll to position [0, 0]
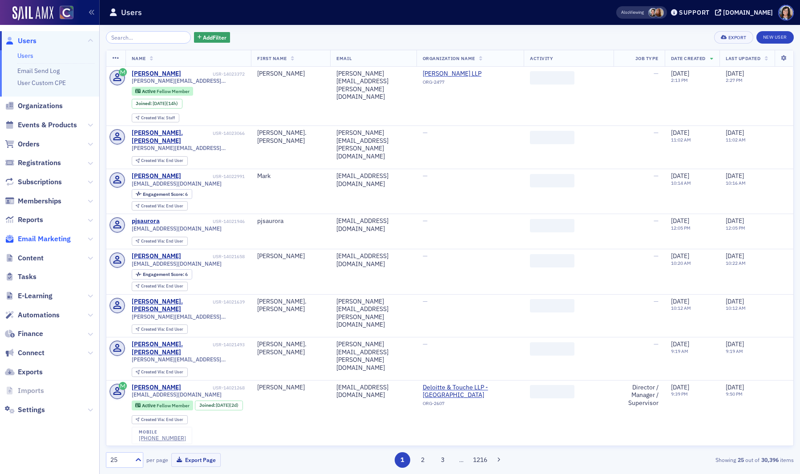
click at [35, 239] on span "Email Marketing" at bounding box center [44, 239] width 53 height 10
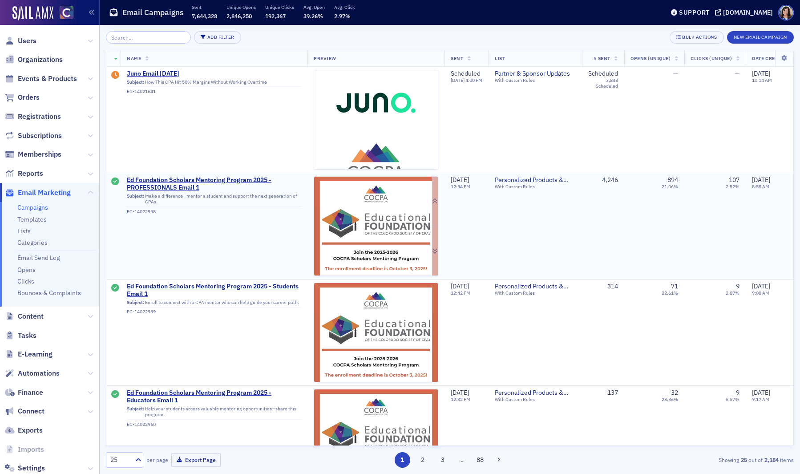
click at [365, 236] on img at bounding box center [376, 378] width 124 height 403
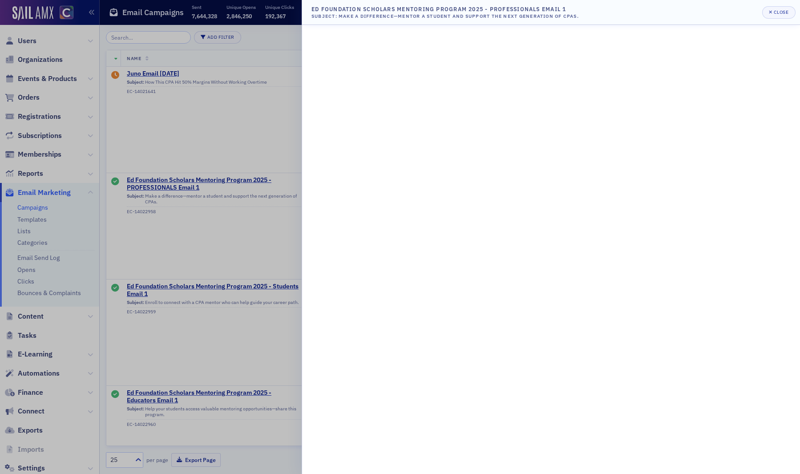
click at [219, 98] on div at bounding box center [400, 237] width 800 height 474
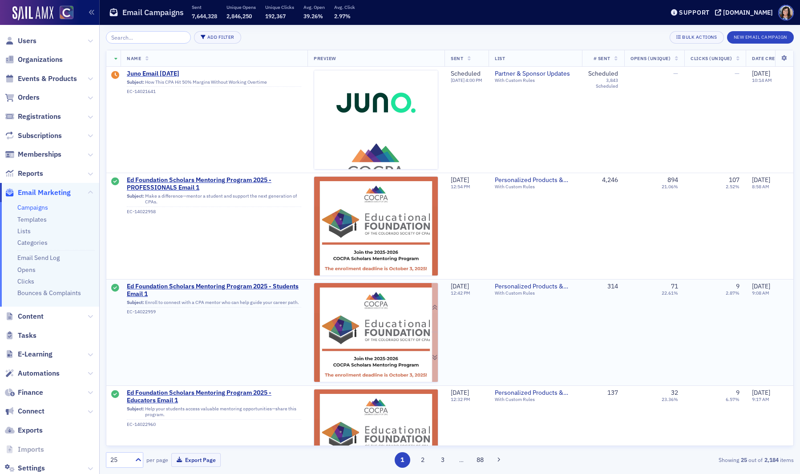
click at [364, 322] on img at bounding box center [376, 482] width 124 height 398
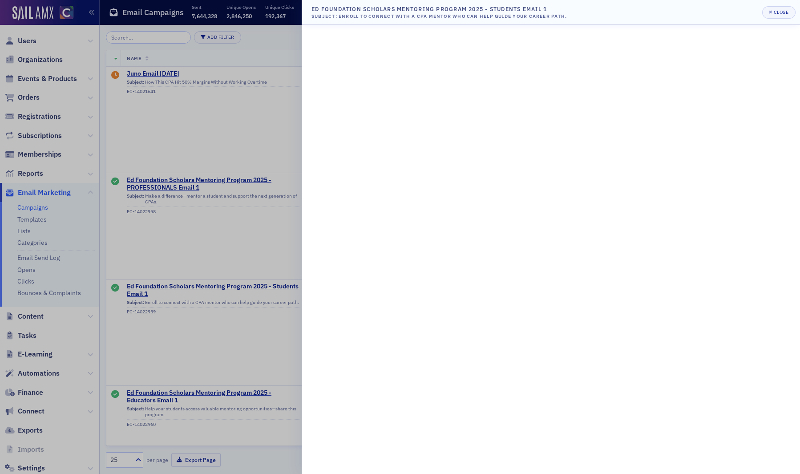
click at [257, 312] on div at bounding box center [400, 237] width 800 height 474
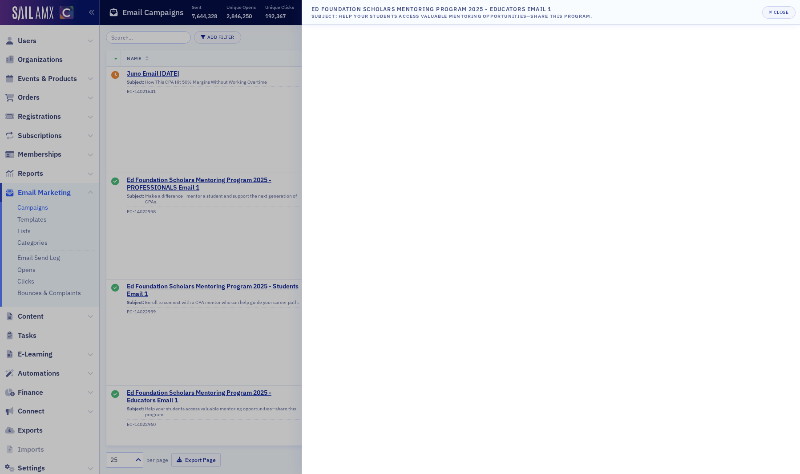
click at [189, 318] on div at bounding box center [400, 237] width 800 height 474
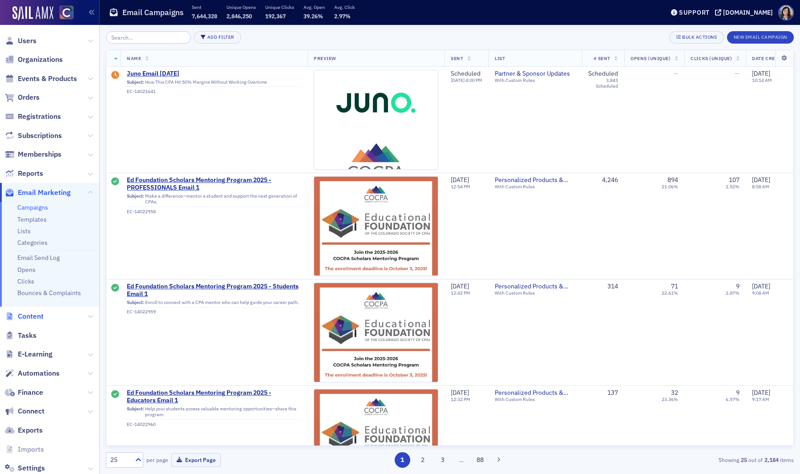
click at [35, 319] on span "Content" at bounding box center [31, 316] width 26 height 10
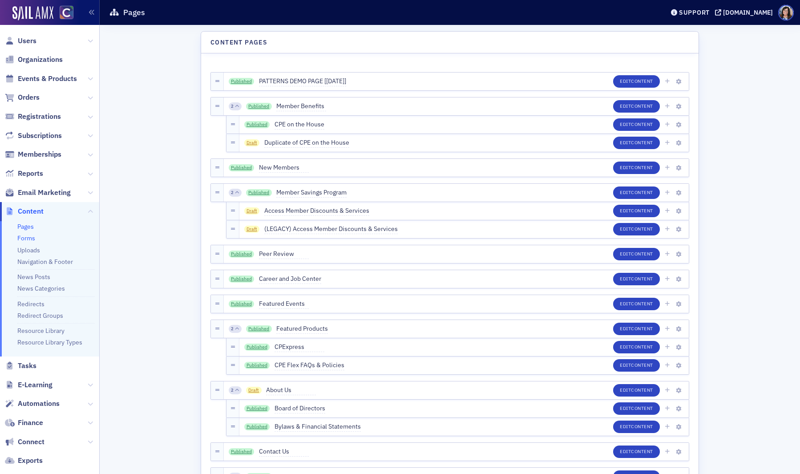
click at [28, 242] on link "Forms" at bounding box center [26, 238] width 18 height 8
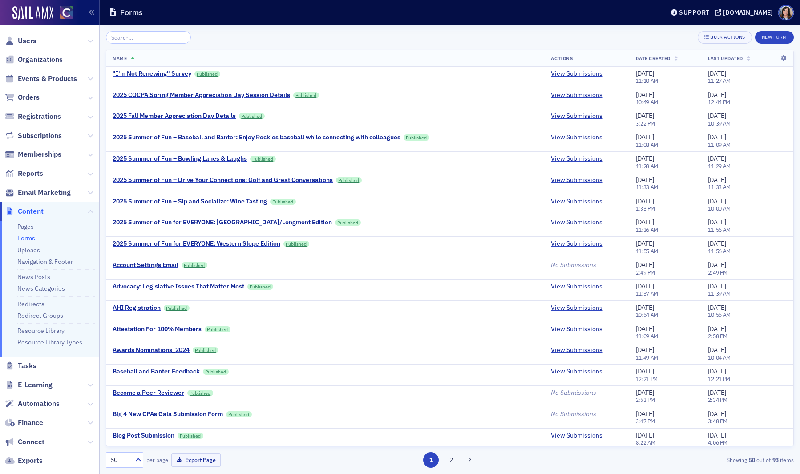
click at [129, 37] on input "search" at bounding box center [148, 37] width 85 height 12
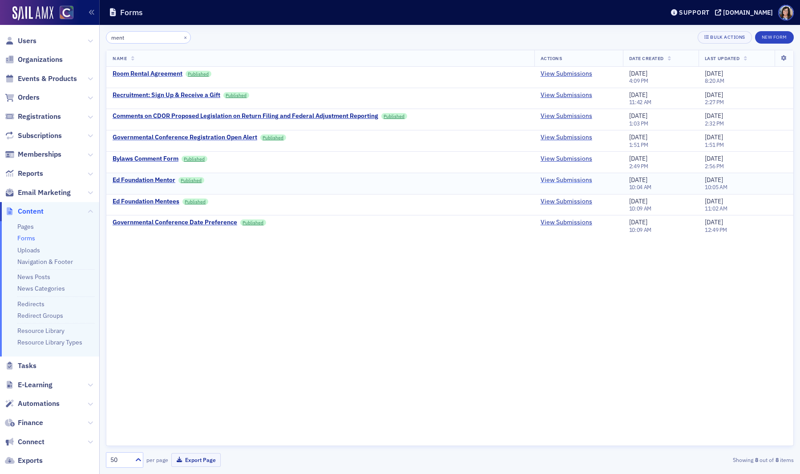
type input "ment"
click at [555, 179] on link "View Submissions" at bounding box center [566, 180] width 52 height 8
click at [556, 200] on link "View Submissions" at bounding box center [566, 201] width 52 height 8
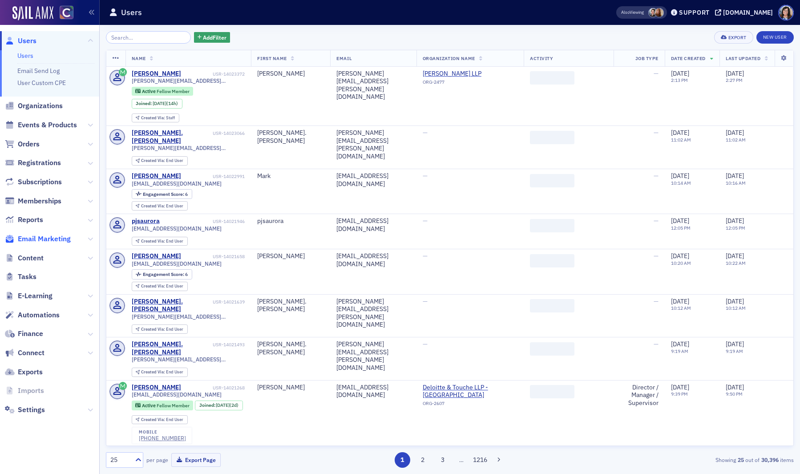
click at [30, 236] on span "Email Marketing" at bounding box center [44, 239] width 53 height 10
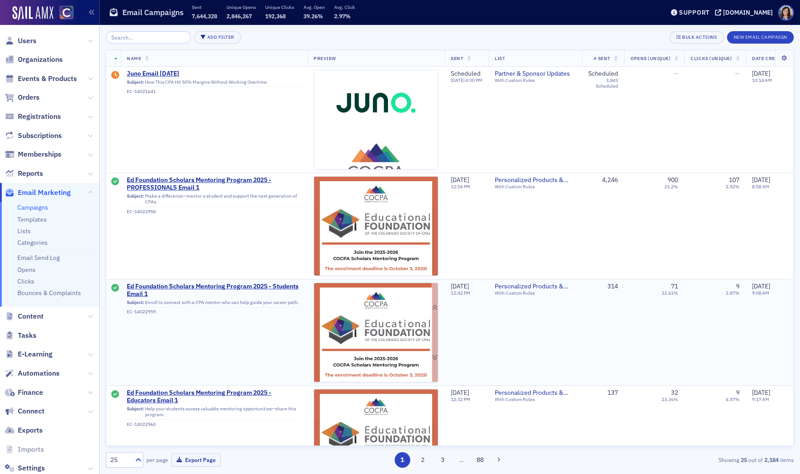
click at [363, 322] on img at bounding box center [376, 482] width 124 height 398
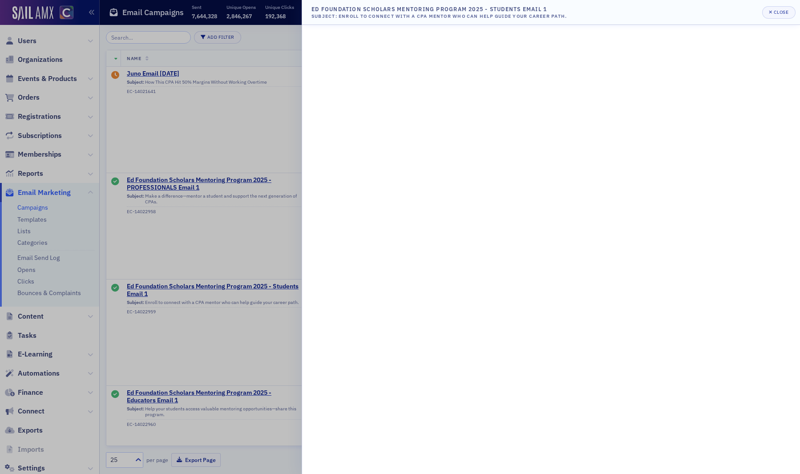
click at [192, 325] on div at bounding box center [400, 237] width 800 height 474
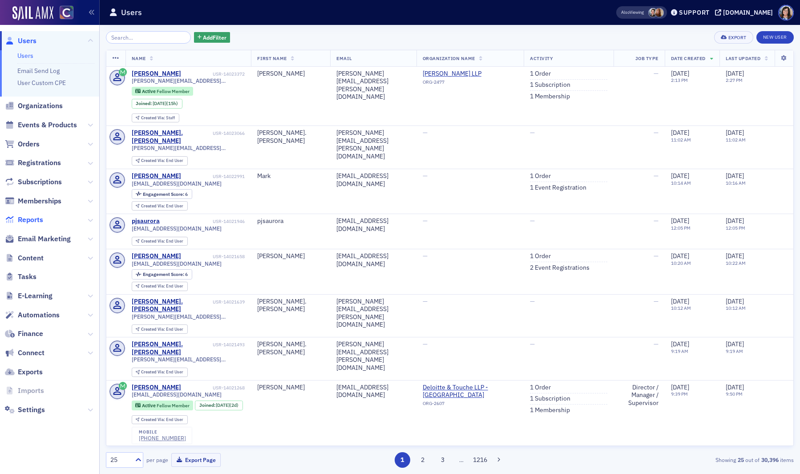
click at [28, 218] on span "Reports" at bounding box center [30, 220] width 25 height 10
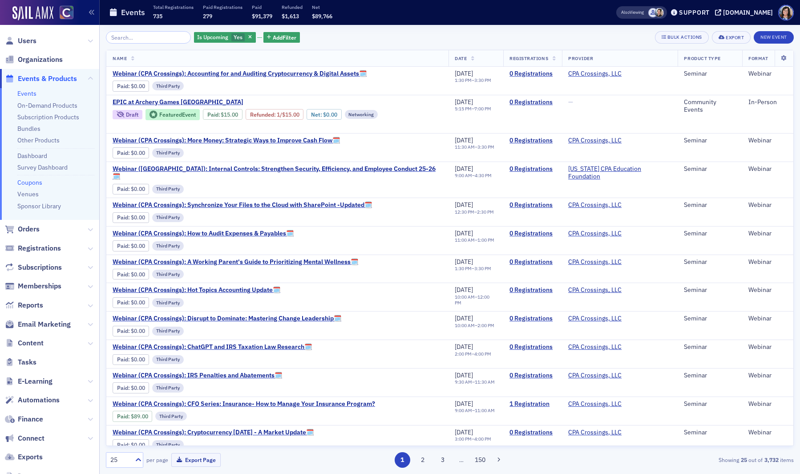
click at [27, 182] on link "Coupons" at bounding box center [29, 182] width 25 height 8
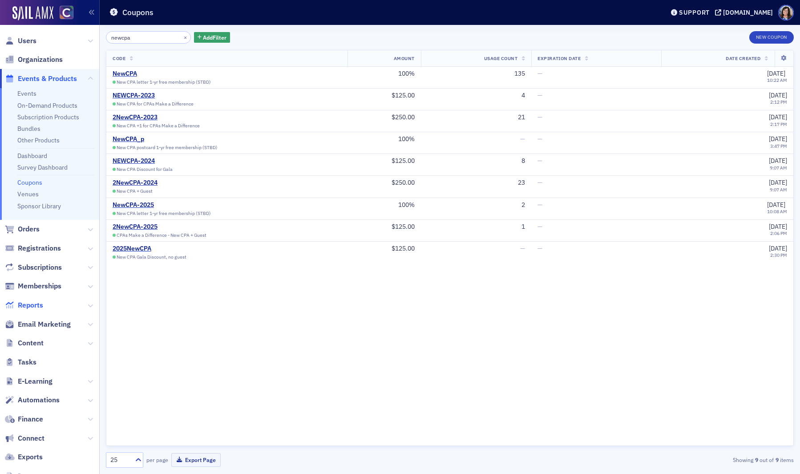
type input "newcpa"
click at [30, 305] on span "Reports" at bounding box center [30, 305] width 25 height 10
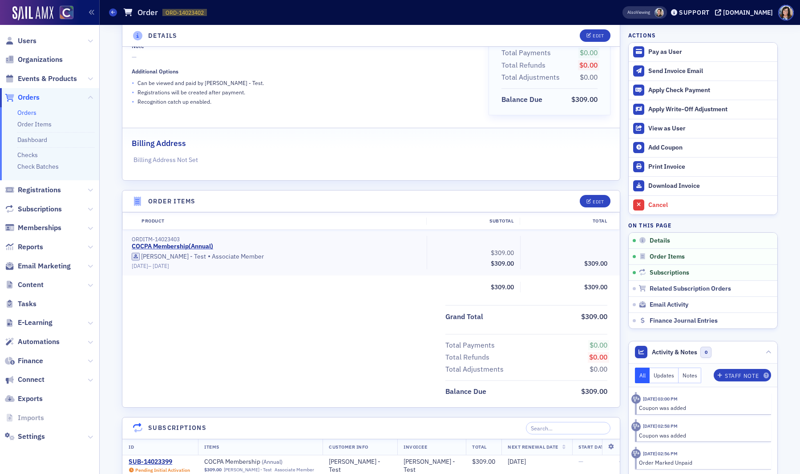
scroll to position [112, 0]
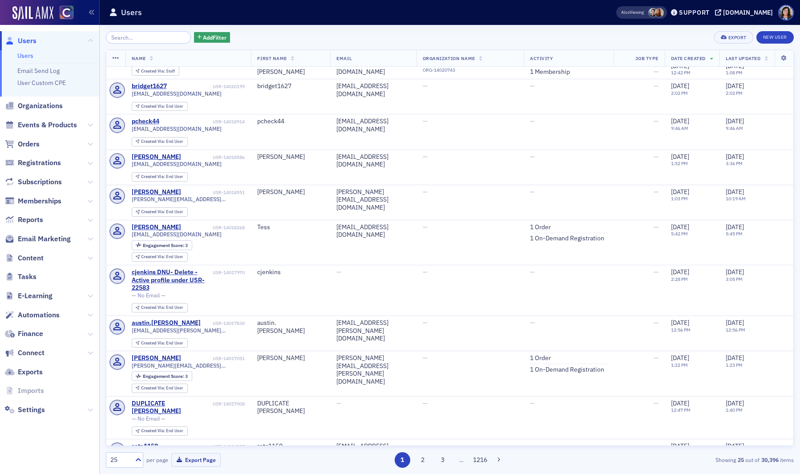
scroll to position [668, 0]
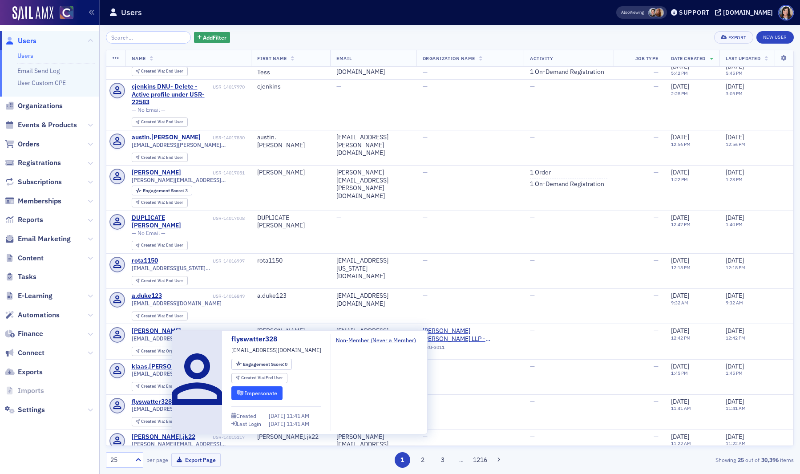
click at [259, 391] on button "Impersonate" at bounding box center [256, 393] width 51 height 14
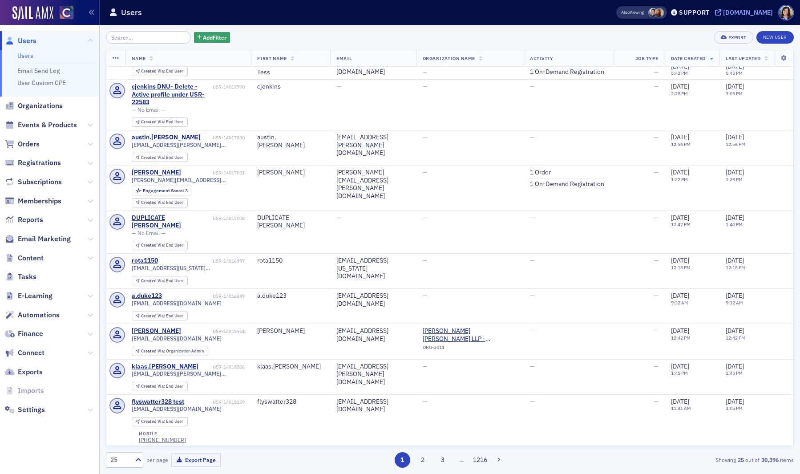
click at [721, 12] on icon at bounding box center [718, 12] width 6 height 6
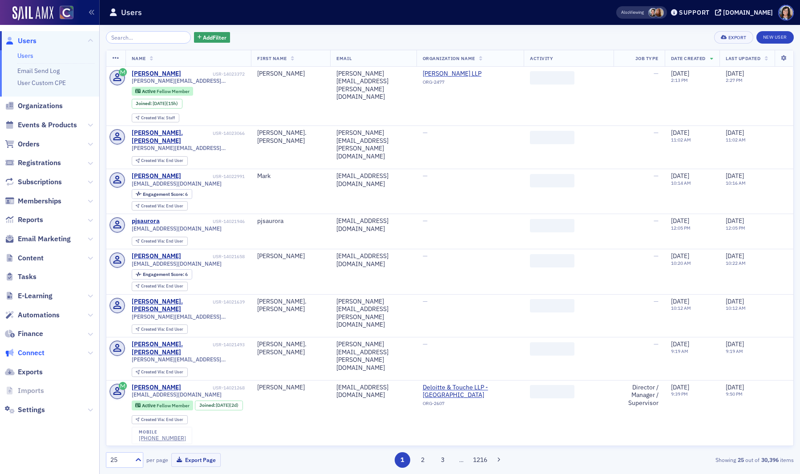
click at [27, 353] on span "Connect" at bounding box center [31, 353] width 27 height 10
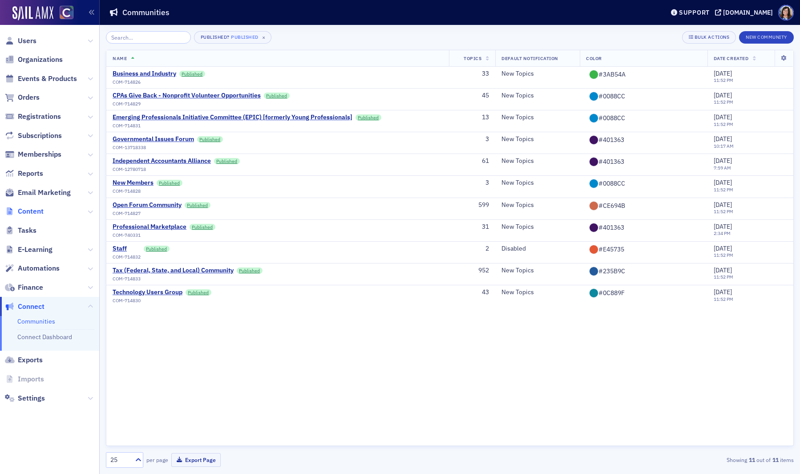
click at [32, 211] on span "Content" at bounding box center [31, 211] width 26 height 10
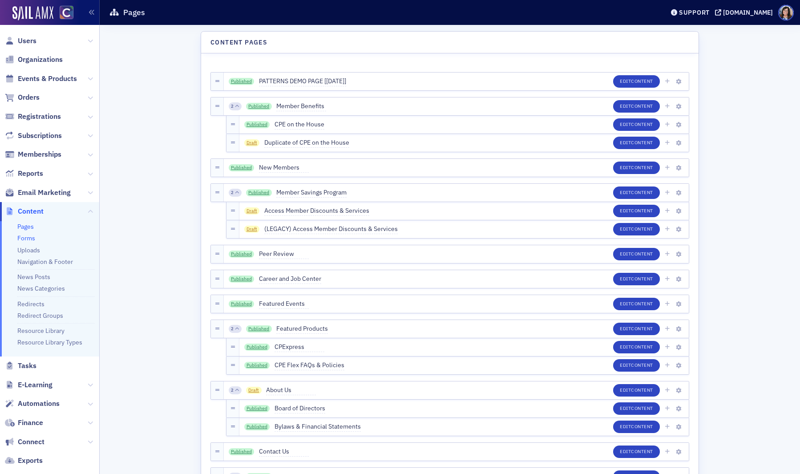
click at [28, 238] on link "Forms" at bounding box center [26, 238] width 18 height 8
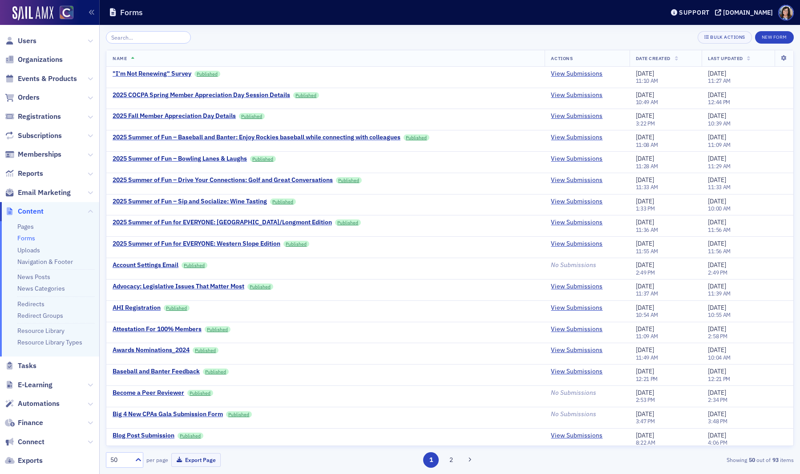
click at [132, 36] on input "search" at bounding box center [148, 37] width 85 height 12
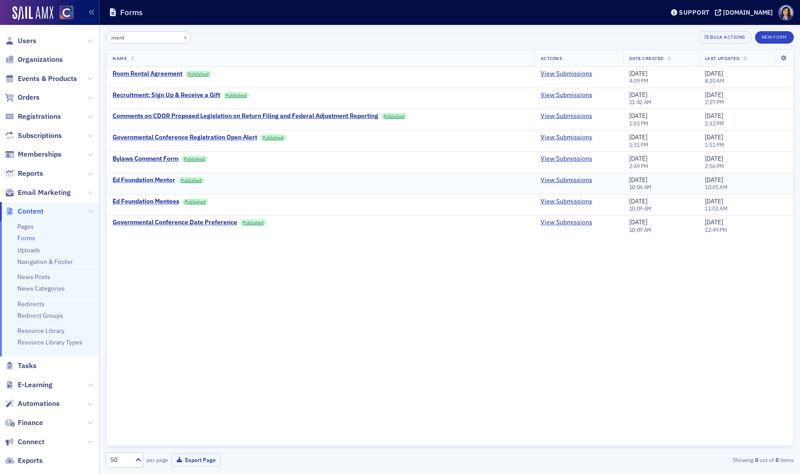
type input "ment"
click at [150, 179] on div "Ed Foundation Mentor" at bounding box center [144, 180] width 63 height 8
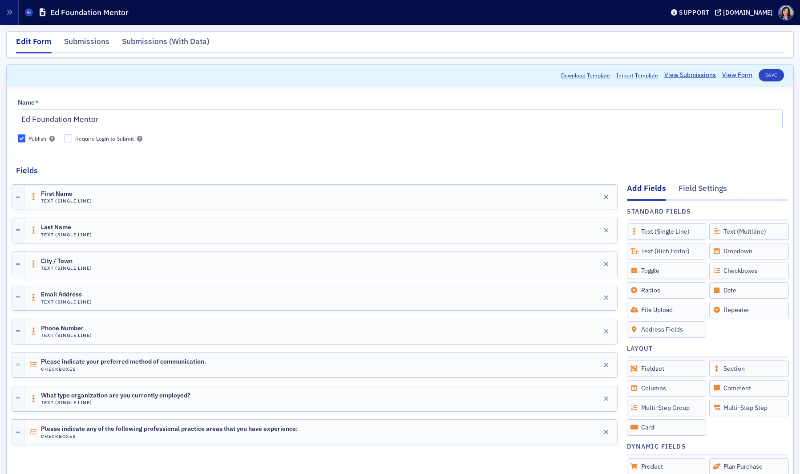
click at [739, 75] on link "View Form" at bounding box center [737, 74] width 30 height 9
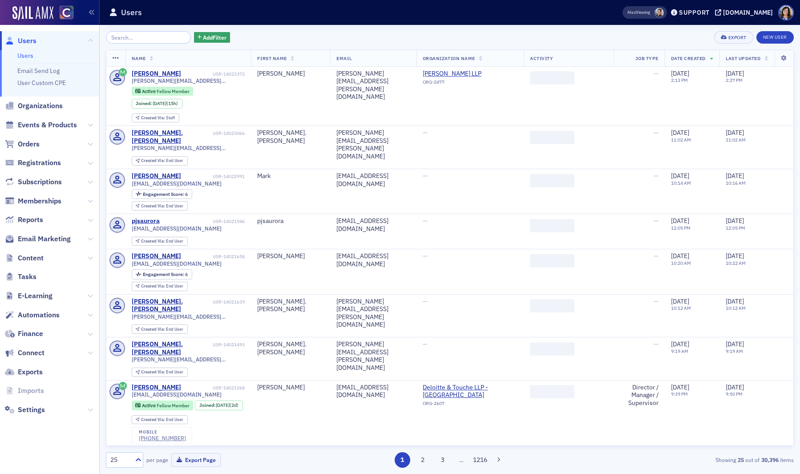
click at [147, 34] on input "search" at bounding box center [148, 37] width 85 height 12
click at [45, 123] on span "Events & Products" at bounding box center [47, 125] width 59 height 10
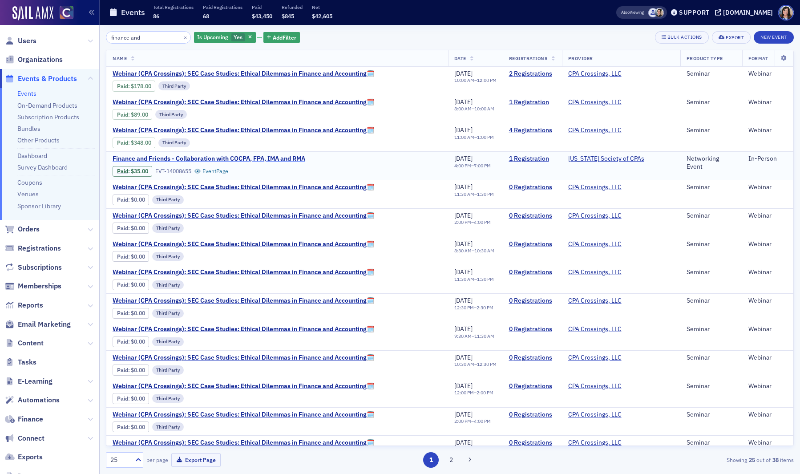
type input "finance and"
click at [180, 158] on span "Finance and Friends - Collaboration with COCPA, FPA, IMA and RMA" at bounding box center [209, 159] width 193 height 8
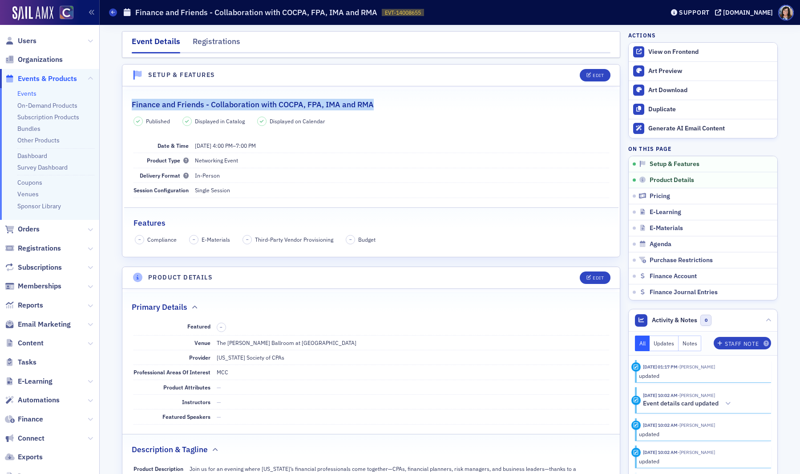
drag, startPoint x: 131, startPoint y: 106, endPoint x: 374, endPoint y: 106, distance: 243.3
click at [374, 106] on legend "Finance and Friends - Collaboration with COCPA, FPA, IMA and RMA" at bounding box center [370, 99] width 497 height 21
copy h2 "Finance and Friends - Collaboration with COCPA, FPA, IMA and RMA"
click at [30, 80] on span "Events & Products" at bounding box center [47, 79] width 59 height 10
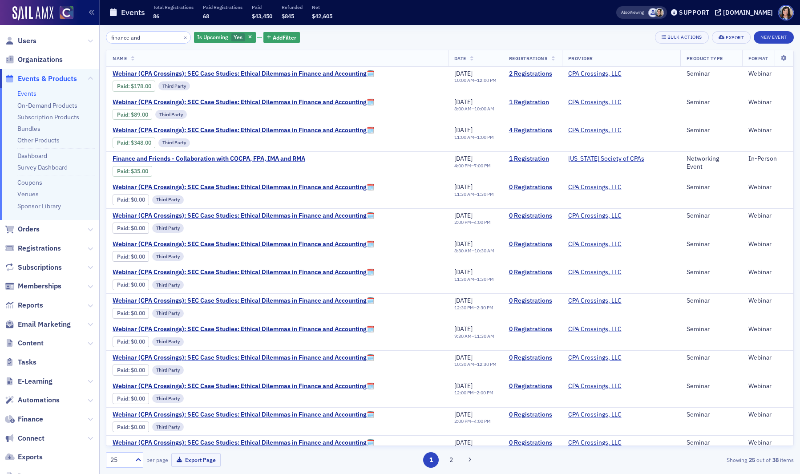
drag, startPoint x: 149, startPoint y: 38, endPoint x: 100, endPoint y: 37, distance: 49.8
click at [100, 37] on div "finance and × Is Upcoming Yes Add Filter Bulk Actions Export New Event Name Dat…" at bounding box center [450, 249] width 700 height 449
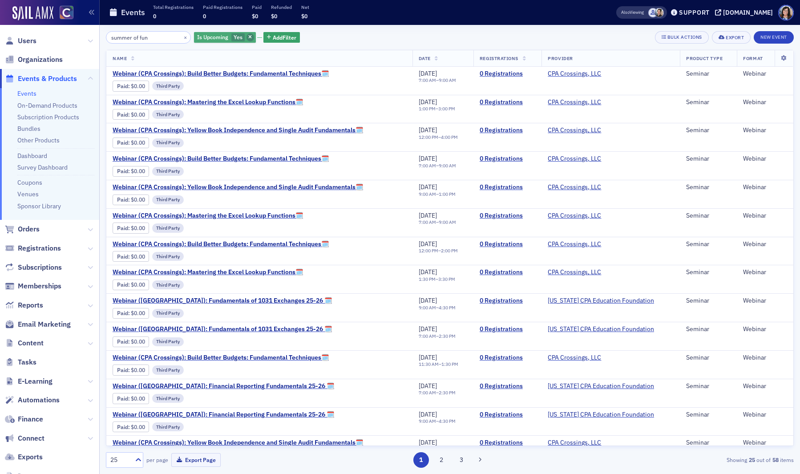
click at [248, 38] on icon "button" at bounding box center [250, 37] width 4 height 5
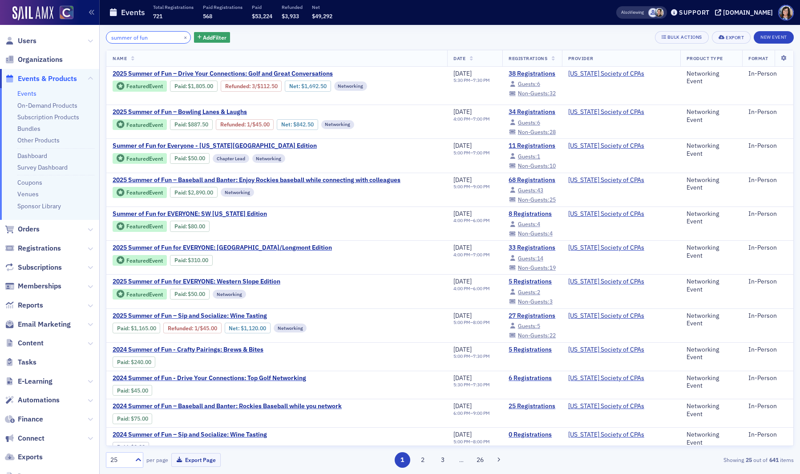
click at [158, 38] on input "summer of fun" at bounding box center [148, 37] width 85 height 12
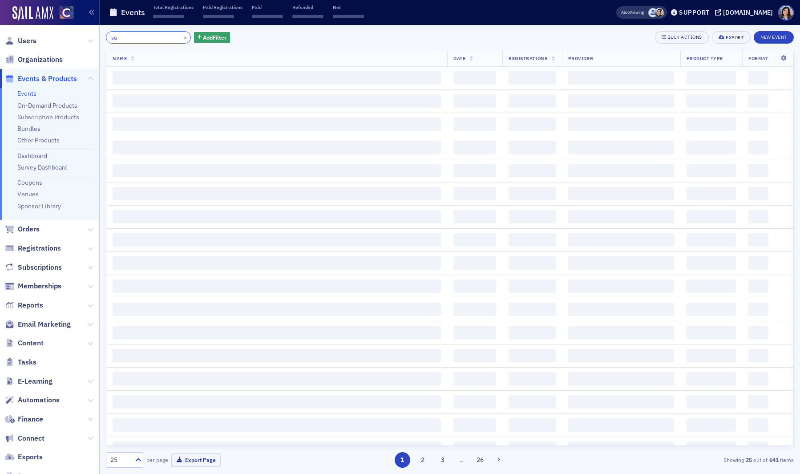
type input "s"
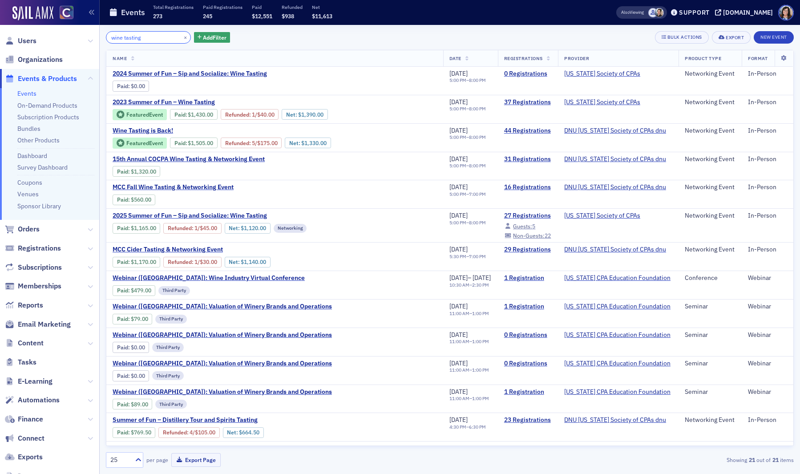
drag, startPoint x: 158, startPoint y: 38, endPoint x: 88, endPoint y: 34, distance: 70.8
click at [88, 34] on div "Users Organizations Events & Products Events On-Demand Products Subscription Pr…" at bounding box center [400, 237] width 800 height 474
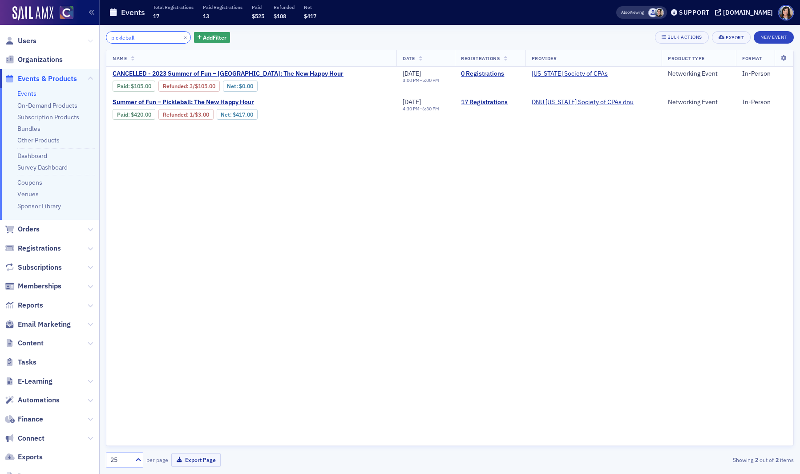
drag, startPoint x: 103, startPoint y: 36, endPoint x: 92, endPoint y: 36, distance: 11.1
click at [92, 36] on div "Users Organizations Events & Products Events On-Demand Products Subscription Pr…" at bounding box center [400, 237] width 800 height 474
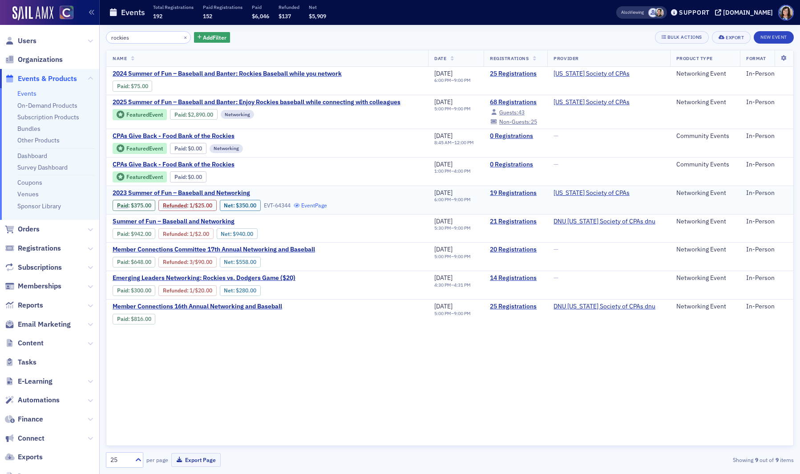
click at [315, 206] on link "Event Page" at bounding box center [311, 205] width 34 height 7
drag, startPoint x: 142, startPoint y: 39, endPoint x: 99, endPoint y: 37, distance: 43.2
click at [100, 37] on div "rockies × Add Filter Bulk Actions Export New Event Name Date Registrations Prov…" at bounding box center [450, 249] width 700 height 449
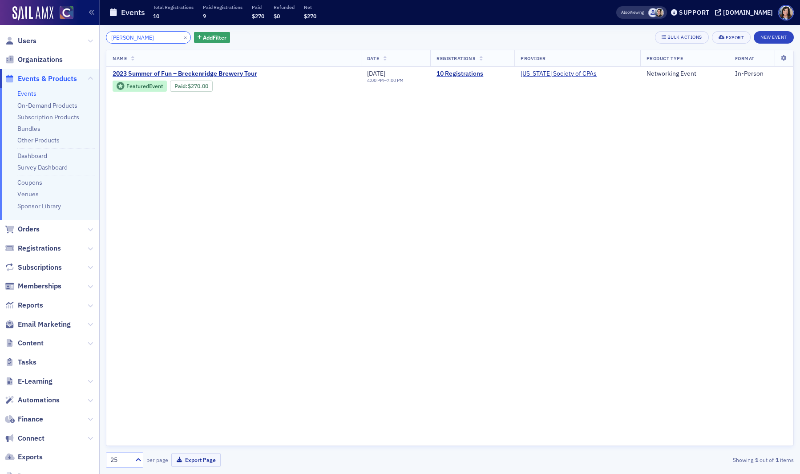
drag, startPoint x: 140, startPoint y: 37, endPoint x: 102, endPoint y: 36, distance: 37.4
click at [102, 36] on div "brewer × Add Filter Bulk Actions Export New Event Name Date Registrations Provi…" at bounding box center [450, 249] width 700 height 449
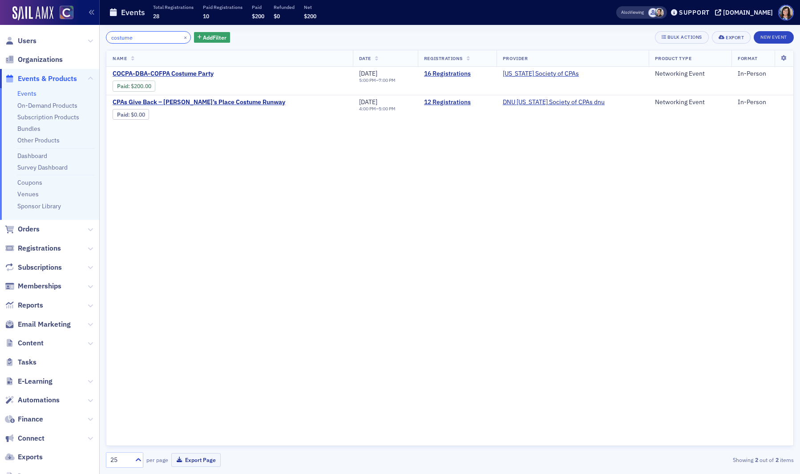
drag, startPoint x: 151, startPoint y: 34, endPoint x: 99, endPoint y: 34, distance: 52.5
click at [99, 34] on div "Users Organizations Events & Products Events On-Demand Products Subscription Pr…" at bounding box center [400, 237] width 800 height 474
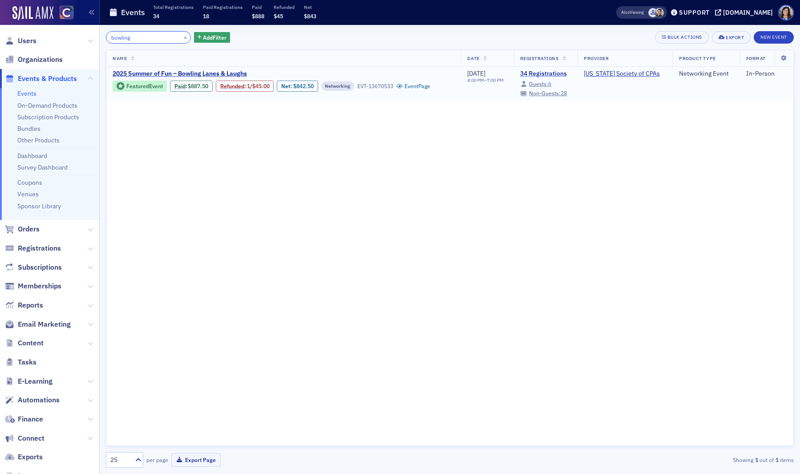
type input "bowling"
click at [538, 72] on link "34 Registrations" at bounding box center [546, 74] width 52 height 8
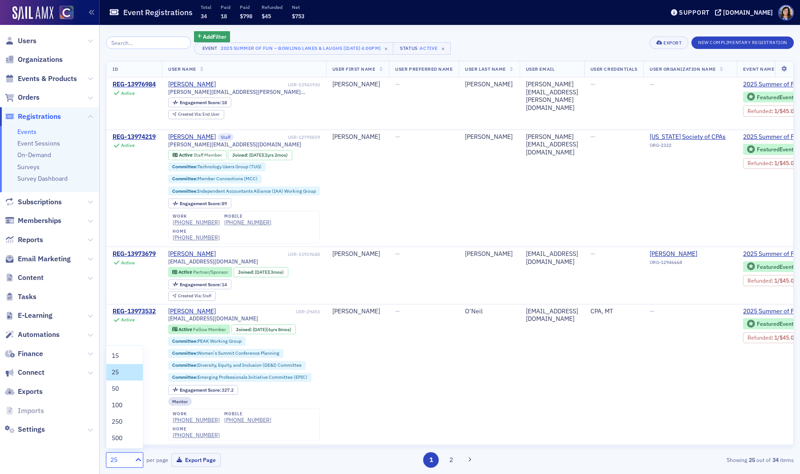
click at [136, 458] on icon at bounding box center [138, 459] width 9 height 9
click at [126, 391] on div "50" at bounding box center [125, 388] width 26 height 9
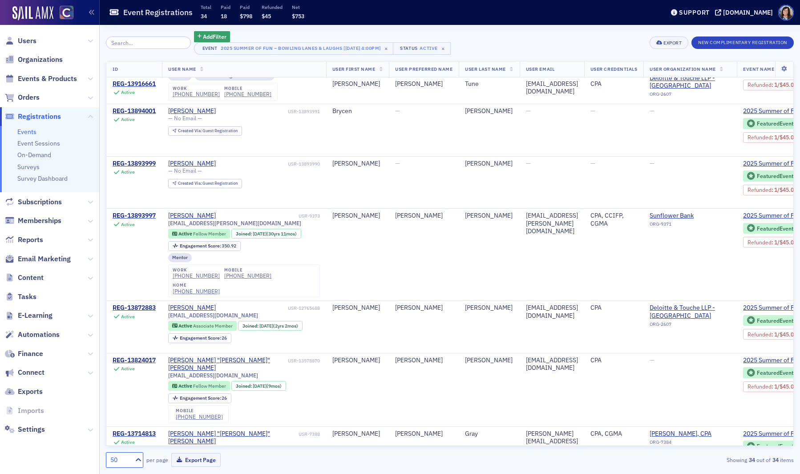
scroll to position [1888, 0]
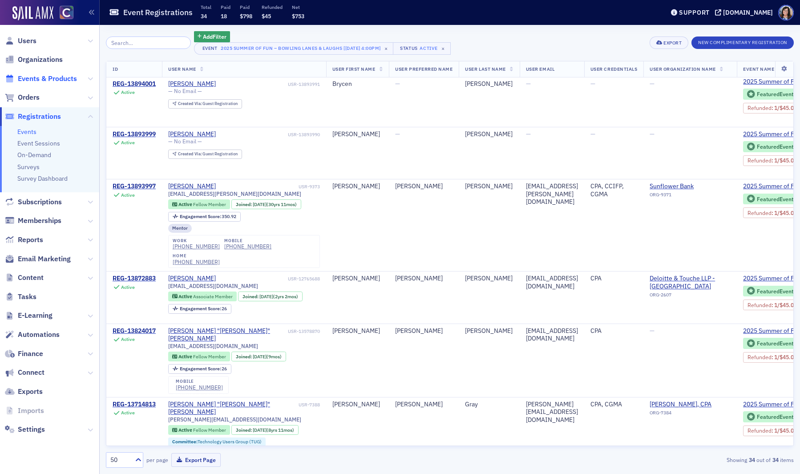
click at [48, 81] on span "Events & Products" at bounding box center [47, 79] width 59 height 10
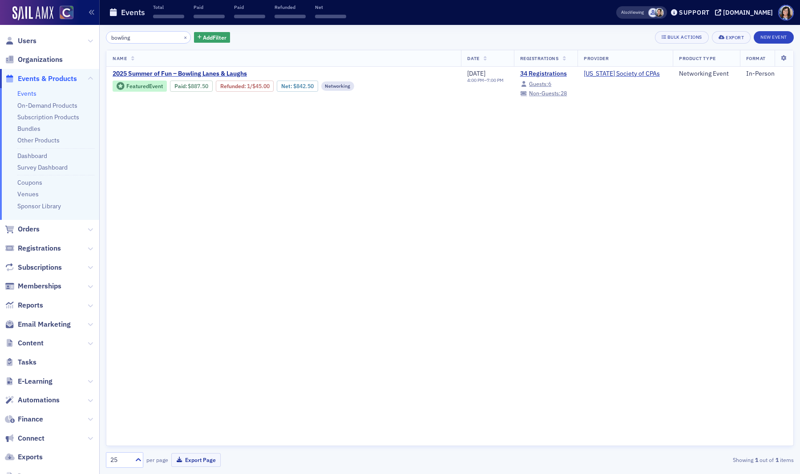
drag, startPoint x: 136, startPoint y: 38, endPoint x: 79, endPoint y: 36, distance: 57.0
click at [79, 36] on div "Users Organizations Events & Products Events On-Demand Products Subscription Pr…" at bounding box center [400, 237] width 800 height 474
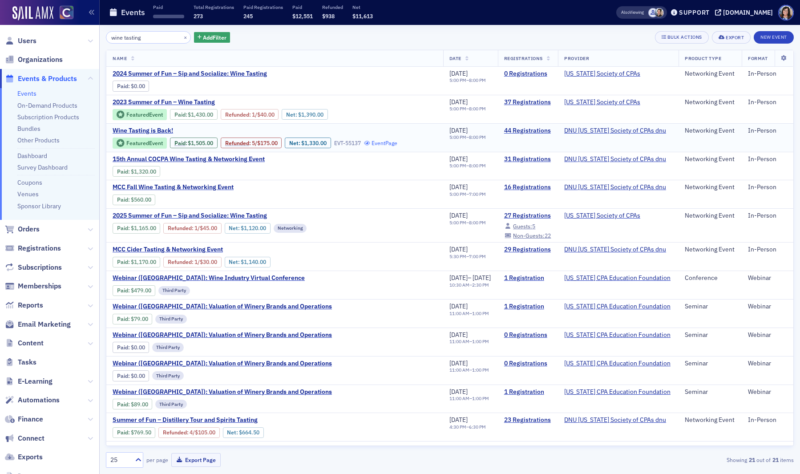
click at [388, 144] on link "Event Page" at bounding box center [381, 143] width 34 height 7
drag, startPoint x: 149, startPoint y: 39, endPoint x: 72, endPoint y: 36, distance: 77.0
click at [74, 37] on div "Users Organizations Events & Products Events On-Demand Products Subscription Pr…" at bounding box center [400, 237] width 800 height 474
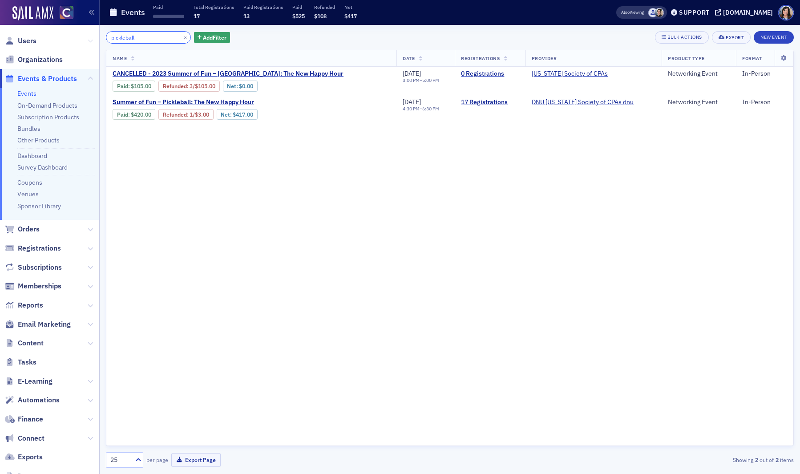
drag, startPoint x: 148, startPoint y: 39, endPoint x: 92, endPoint y: 38, distance: 56.5
click at [92, 38] on div "Users Organizations Events & Products Events On-Demand Products Subscription Pr…" at bounding box center [400, 237] width 800 height 474
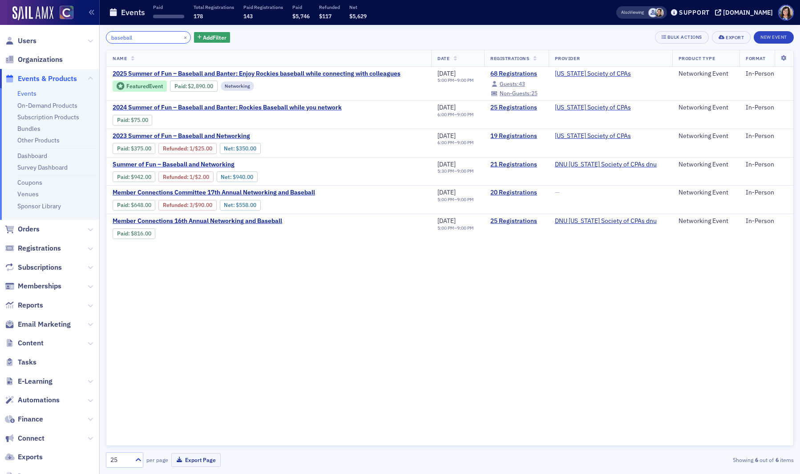
type input "baseball"
click at [213, 162] on span "Summer of Fun – Baseball and Networking" at bounding box center [187, 165] width 149 height 8
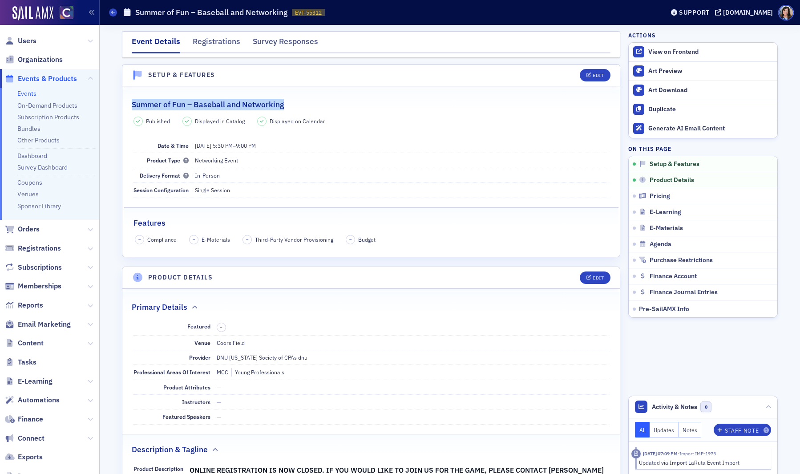
drag, startPoint x: 131, startPoint y: 106, endPoint x: 290, endPoint y: 105, distance: 158.8
click at [290, 105] on div "Summer of Fun – Baseball and Networking" at bounding box center [371, 99] width 479 height 21
copy h2 "Summer of Fun – Baseball and Networking"
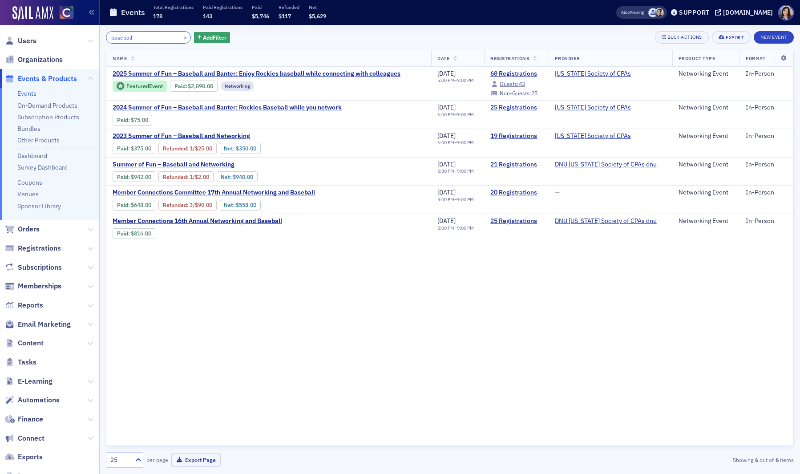
drag, startPoint x: 139, startPoint y: 38, endPoint x: 86, endPoint y: 38, distance: 52.5
click at [88, 38] on div "Users Organizations Events & Products Events On-Demand Products Subscription Pr…" at bounding box center [400, 237] width 800 height 474
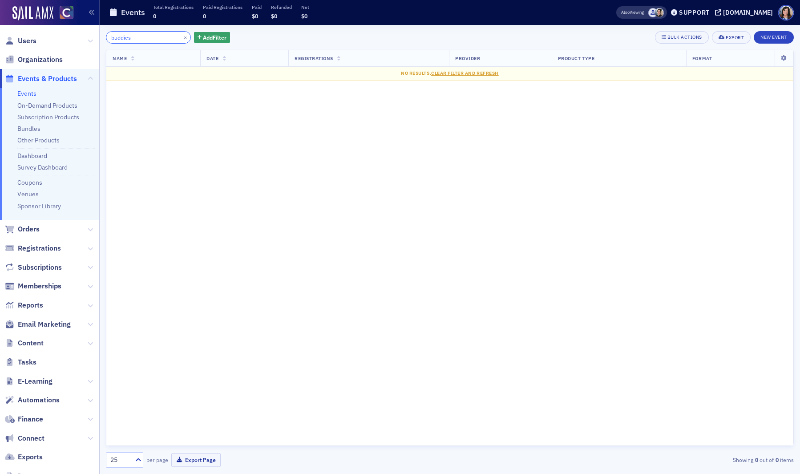
drag, startPoint x: 142, startPoint y: 36, endPoint x: 116, endPoint y: 37, distance: 25.8
click at [116, 37] on input "buddies" at bounding box center [148, 37] width 85 height 12
type input "b"
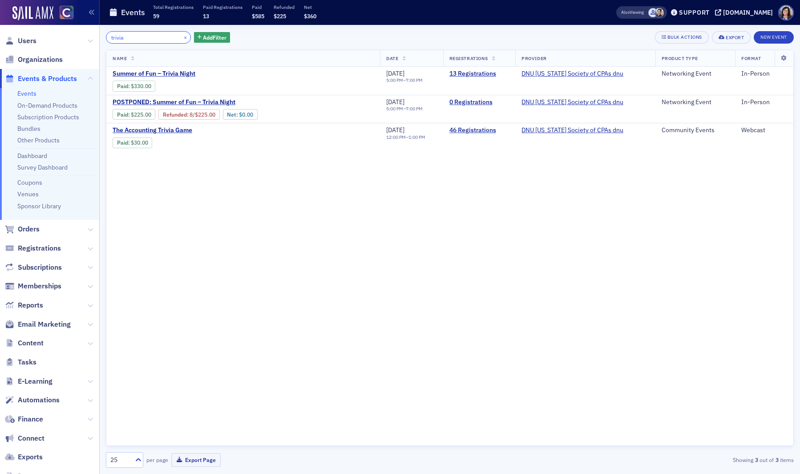
type input "trivia"
click at [171, 73] on span "Summer of Fun – Trivia Night" at bounding box center [187, 74] width 149 height 8
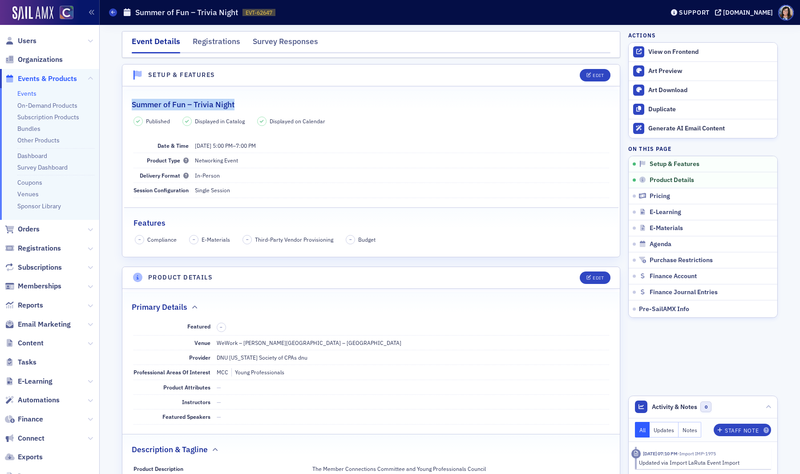
drag, startPoint x: 246, startPoint y: 102, endPoint x: 130, endPoint y: 101, distance: 116.1
click at [130, 101] on legend "Summer of Fun – Trivia Night" at bounding box center [370, 99] width 497 height 21
copy h2 "Summer of Fun – Trivia Night"
click at [671, 54] on div "View on Frontend" at bounding box center [710, 52] width 125 height 8
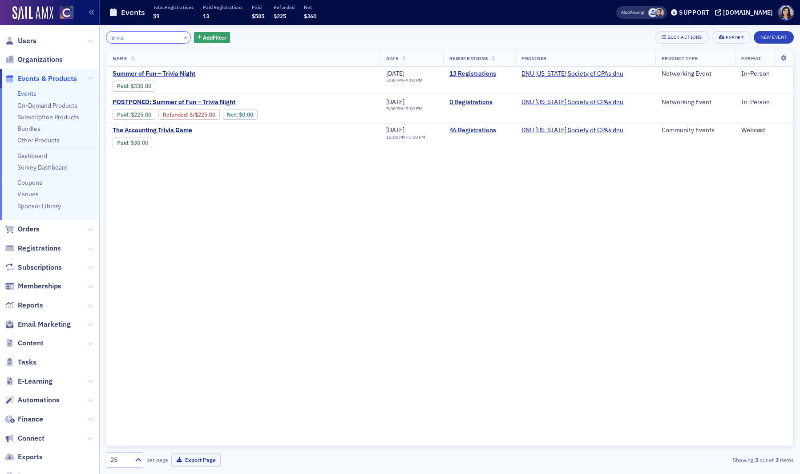
drag, startPoint x: 125, startPoint y: 39, endPoint x: 87, endPoint y: 36, distance: 37.9
click at [87, 36] on div "Users Organizations Events & Products Events On-Demand Products Subscription Pr…" at bounding box center [400, 237] width 800 height 474
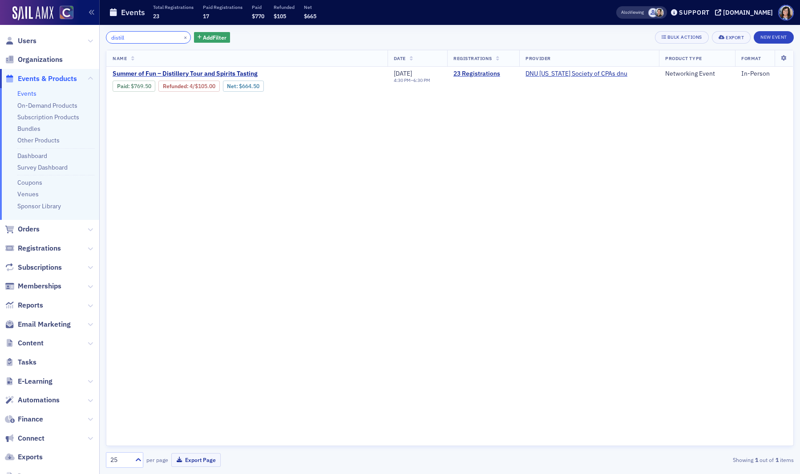
drag, startPoint x: 142, startPoint y: 37, endPoint x: 82, endPoint y: 32, distance: 60.7
click at [82, 32] on div "Users Organizations Events & Products Events On-Demand Products Subscription Pr…" at bounding box center [400, 237] width 800 height 474
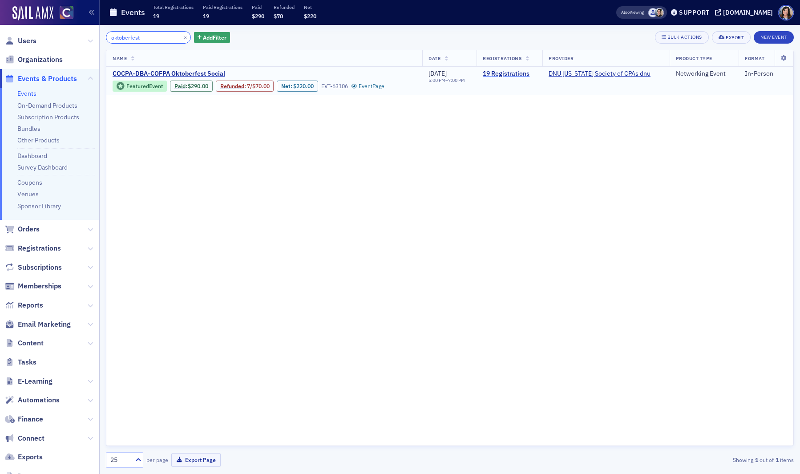
type input "oktoberfest"
click at [509, 75] on link "19 Registrations" at bounding box center [509, 74] width 53 height 8
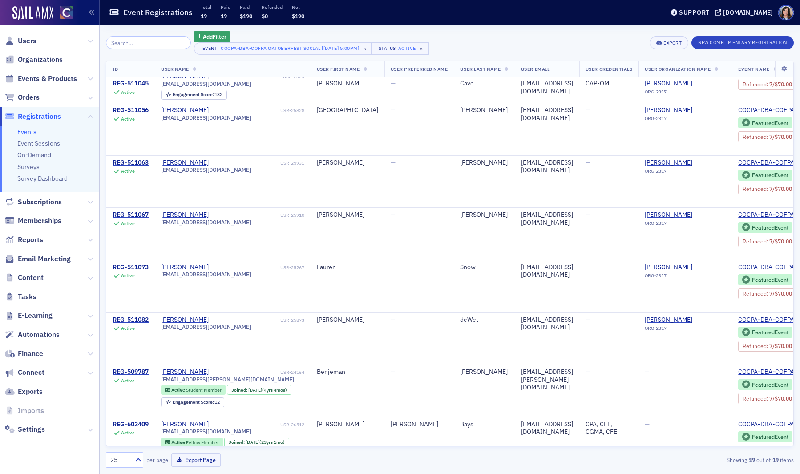
scroll to position [621, 0]
drag, startPoint x: 53, startPoint y: 80, endPoint x: 129, endPoint y: 44, distance: 84.2
click at [53, 79] on span "Events & Products" at bounding box center [47, 79] width 59 height 10
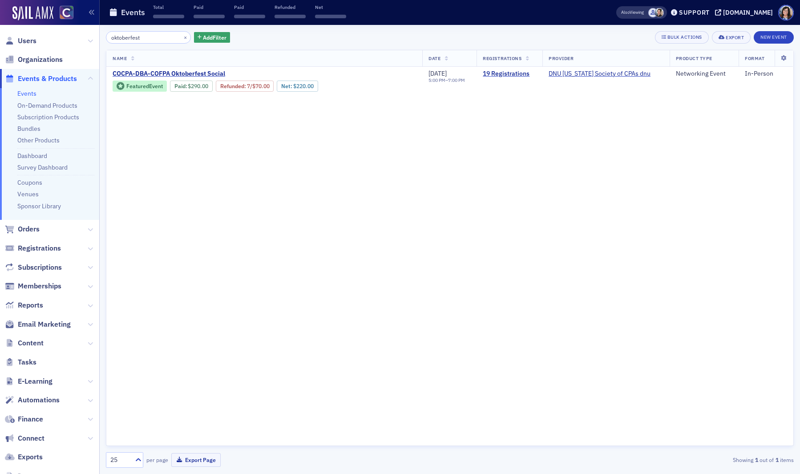
click at [141, 43] on input "oktoberfest" at bounding box center [148, 37] width 85 height 12
click at [181, 37] on button "×" at bounding box center [185, 37] width 8 height 8
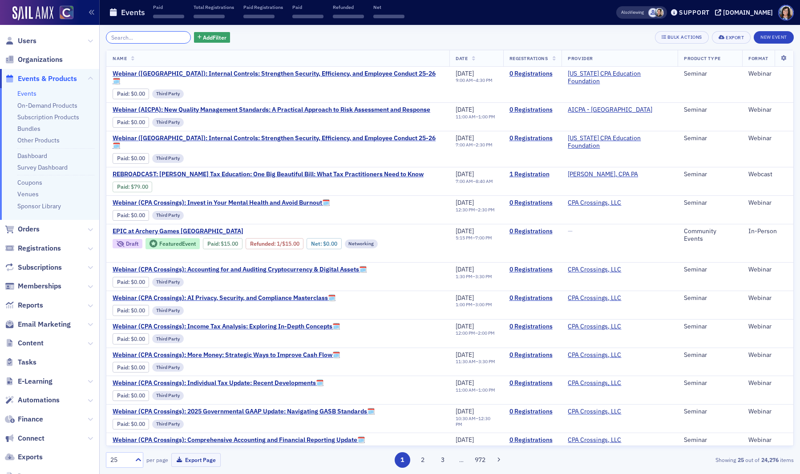
click at [124, 39] on input "search" at bounding box center [148, 37] width 85 height 12
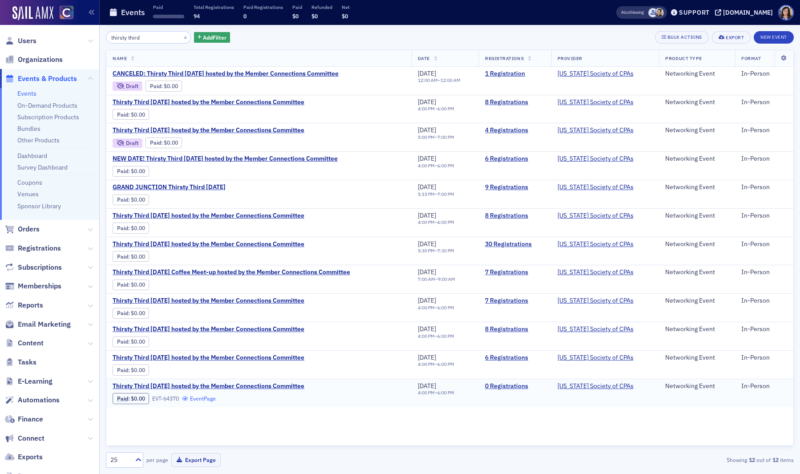
click at [204, 398] on link "Event Page" at bounding box center [199, 398] width 34 height 7
click at [200, 255] on link "Event Page" at bounding box center [199, 256] width 34 height 7
drag, startPoint x: 154, startPoint y: 36, endPoint x: 108, endPoint y: 34, distance: 46.3
click at [108, 34] on input "thirsty third" at bounding box center [148, 37] width 85 height 12
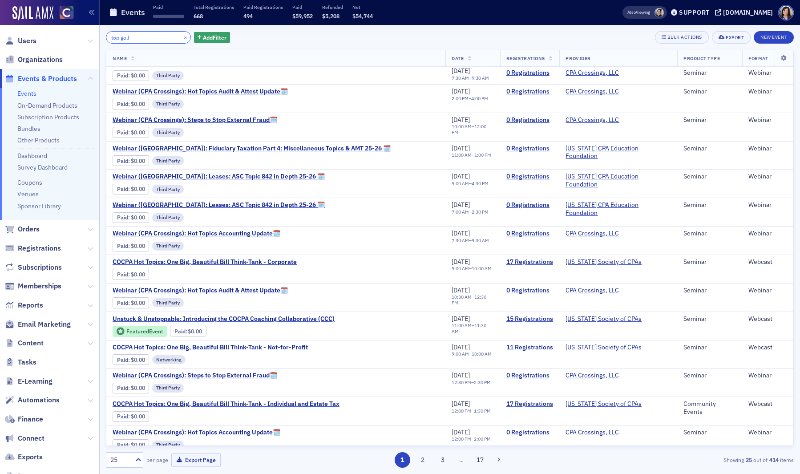
scroll to position [96, 0]
drag, startPoint x: 141, startPoint y: 36, endPoint x: 104, endPoint y: 37, distance: 37.8
click at [104, 37] on div "top golf × Add Filter Bulk Actions Export New Event Name Date Registrations Pro…" at bounding box center [450, 249] width 700 height 449
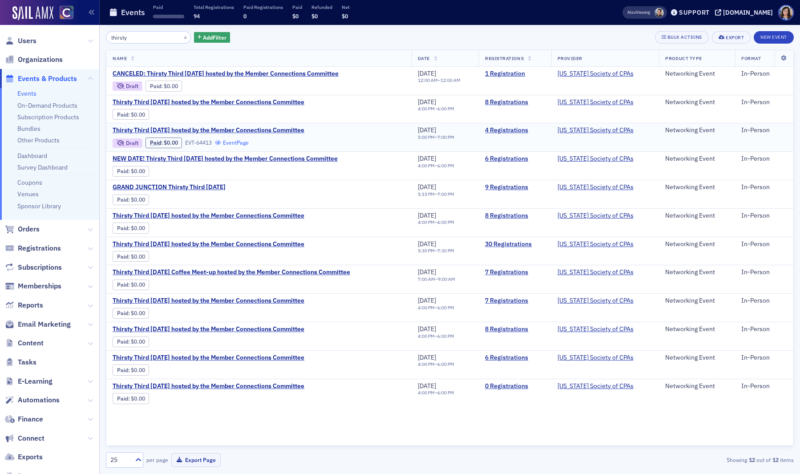
click at [233, 144] on link "Event Page" at bounding box center [232, 142] width 34 height 7
drag, startPoint x: 144, startPoint y: 34, endPoint x: 95, endPoint y: 32, distance: 49.4
click at [95, 32] on div "Users Organizations Events & Products Events On-Demand Products Subscription Pr…" at bounding box center [400, 237] width 800 height 474
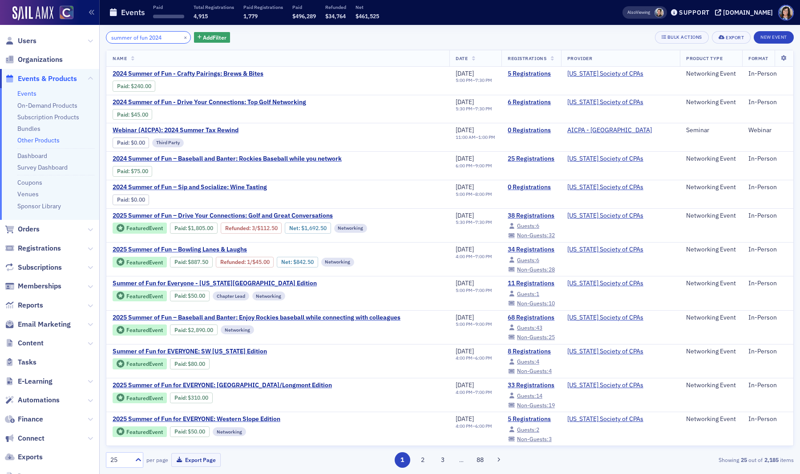
type input "summer of fun 2024"
click at [34, 139] on link "Other Products" at bounding box center [38, 140] width 42 height 8
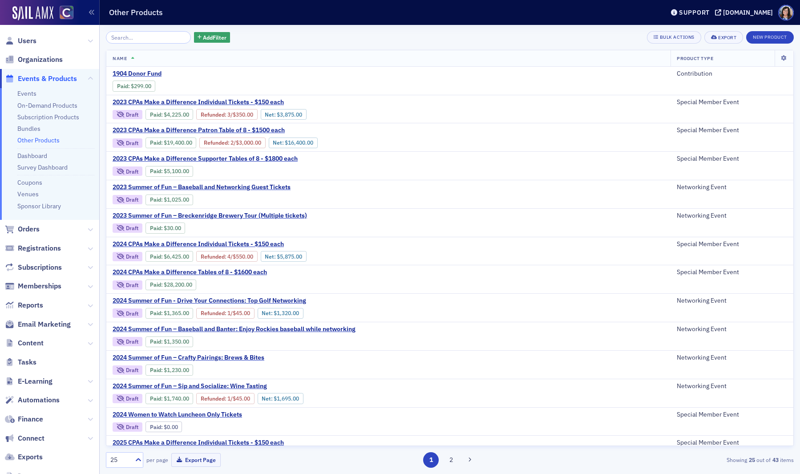
click at [153, 38] on input "search" at bounding box center [148, 37] width 85 height 12
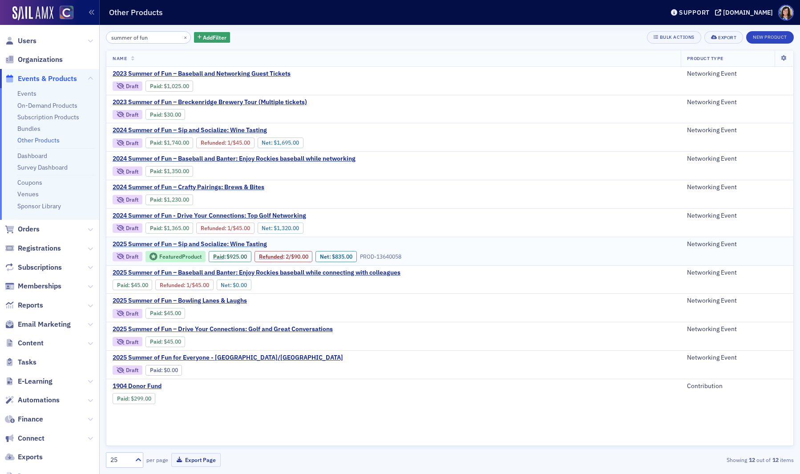
type input "summer of fun"
click at [217, 243] on span "2025 Summer of Fun – Sip and Socialize: Wine Tasting" at bounding box center [190, 244] width 154 height 8
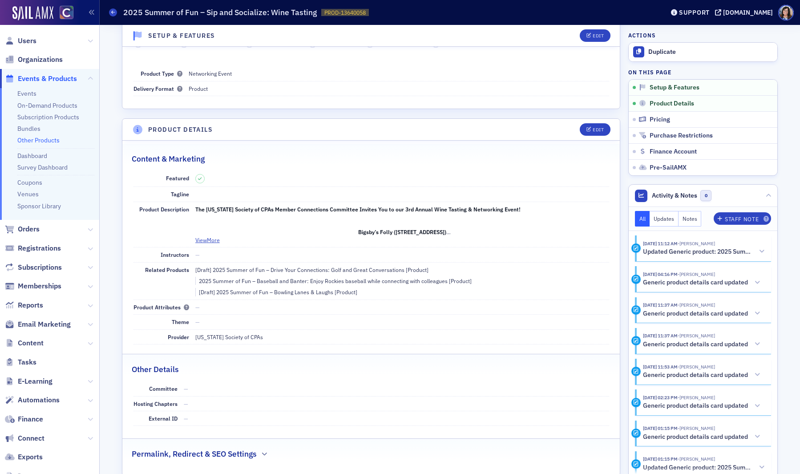
scroll to position [42, 0]
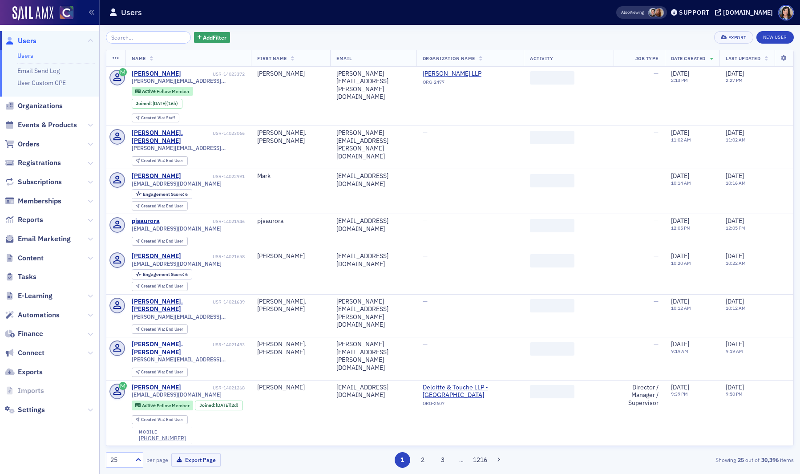
drag, startPoint x: 50, startPoint y: 121, endPoint x: 78, endPoint y: 105, distance: 32.9
click at [50, 121] on span "Events & Products" at bounding box center [47, 125] width 59 height 10
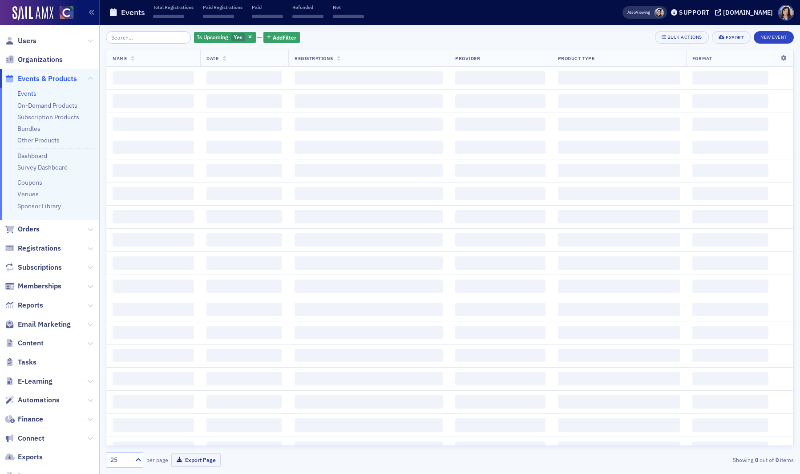
click at [141, 40] on input "search" at bounding box center [148, 37] width 85 height 12
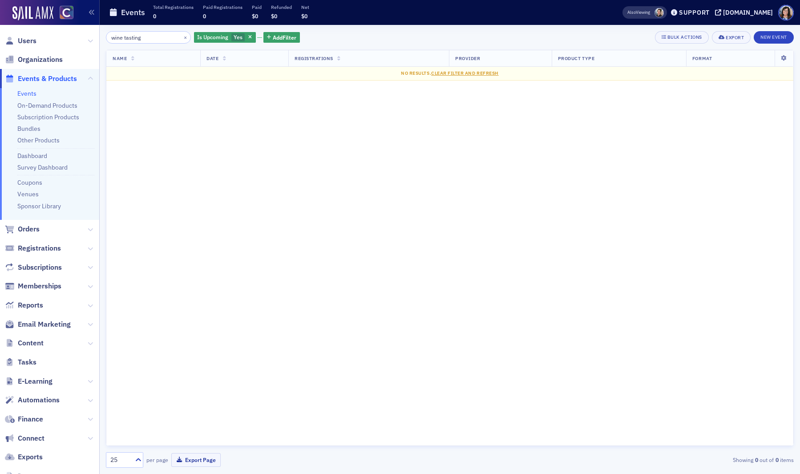
type input "wine tasting"
click at [47, 76] on span "Events & Products" at bounding box center [47, 79] width 59 height 10
click at [248, 38] on icon "button" at bounding box center [250, 37] width 4 height 5
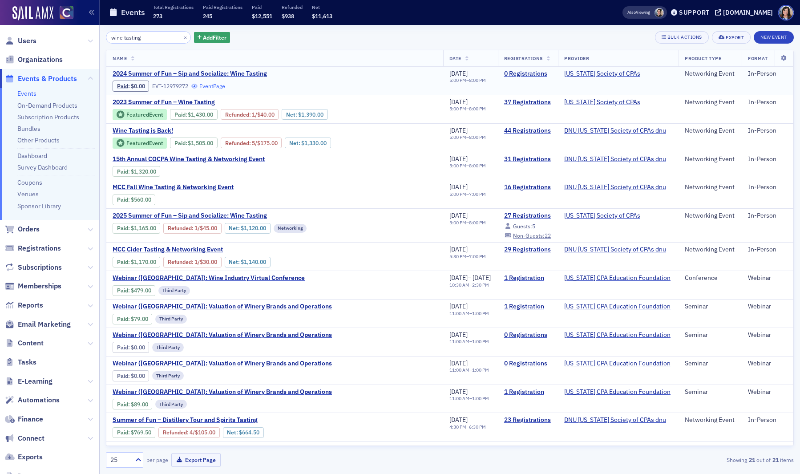
click at [216, 87] on link "Event Page" at bounding box center [208, 86] width 34 height 7
